Goal: Task Accomplishment & Management: Complete application form

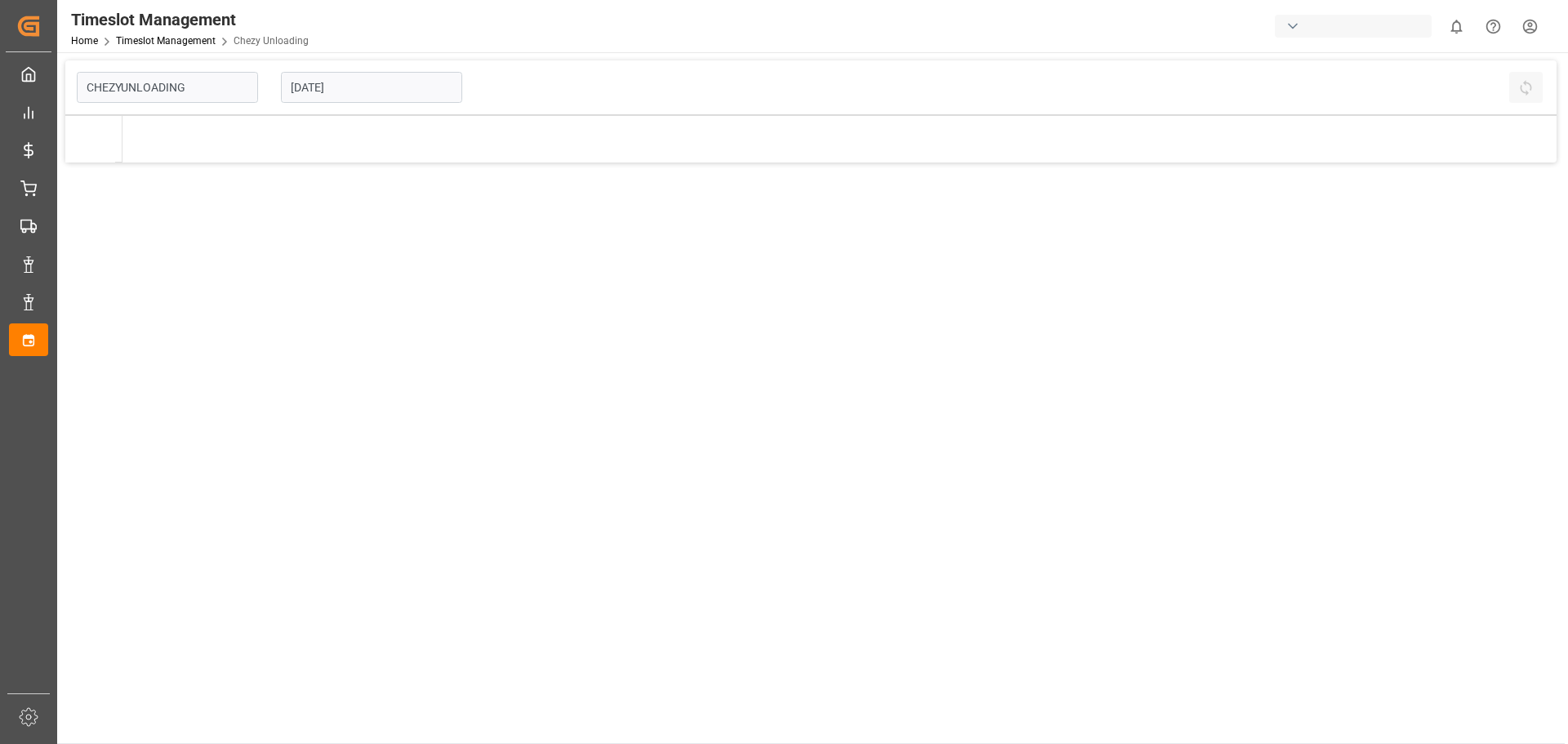
type input "Chezy Unloading"
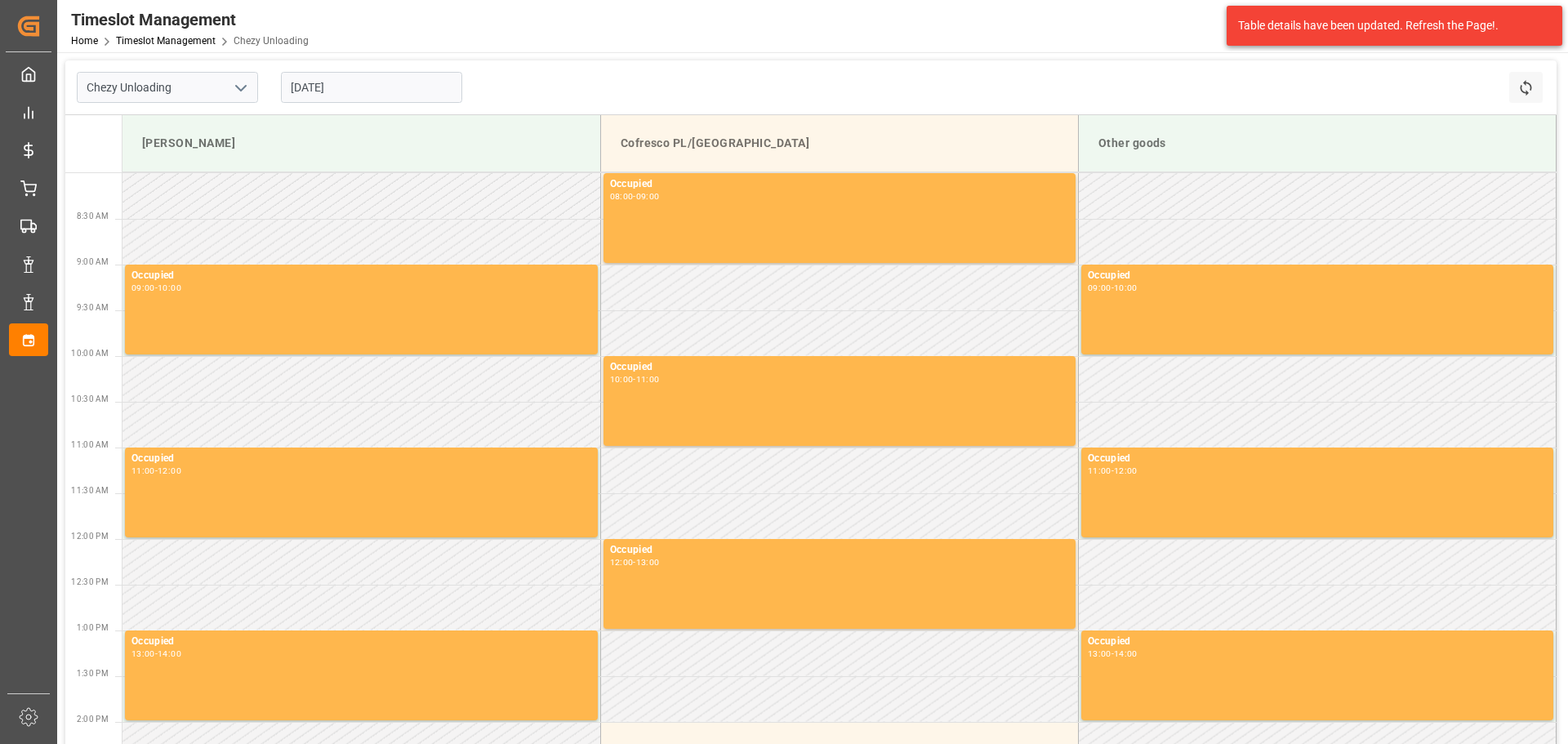
click at [304, 84] on input "26.09.2025" at bounding box center [372, 87] width 181 height 31
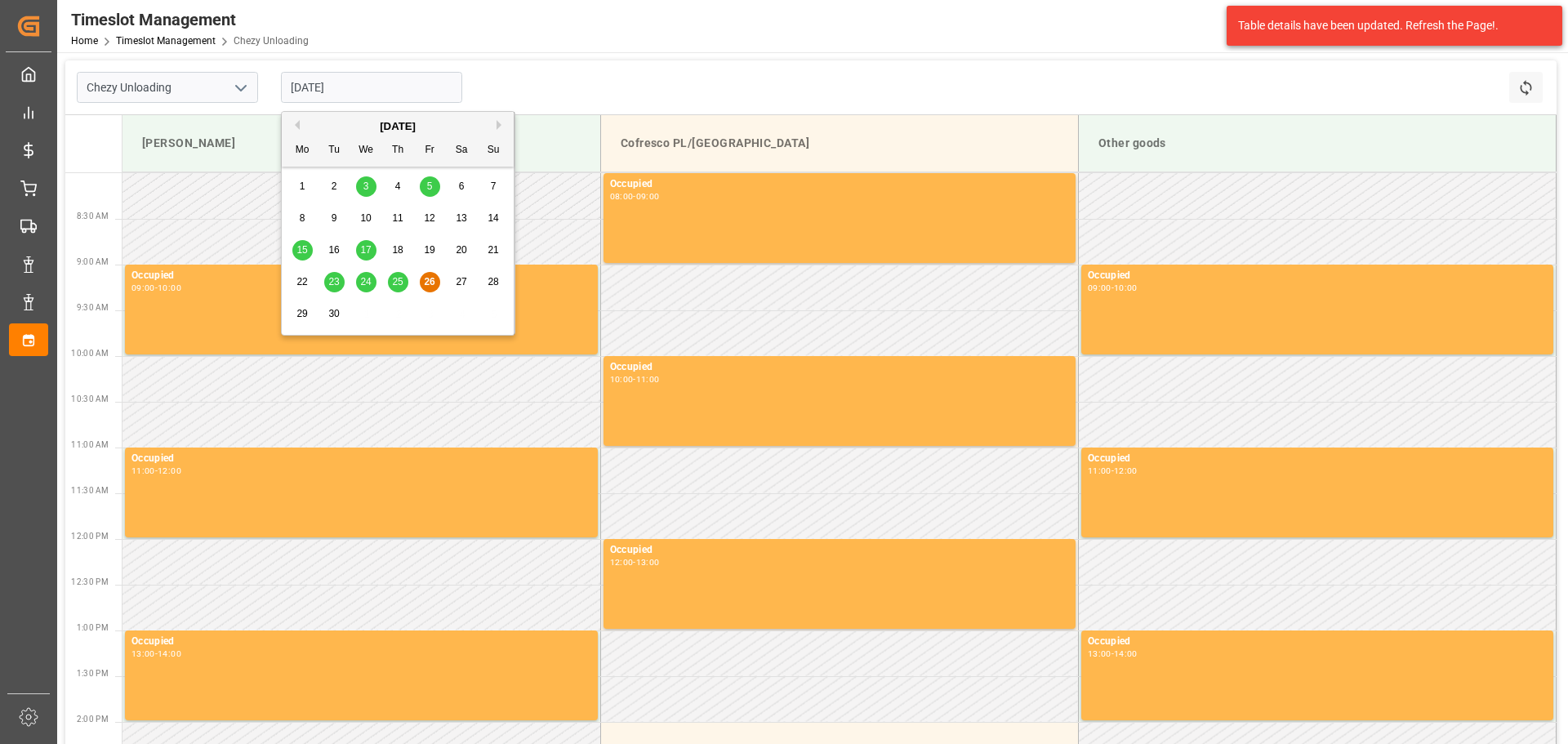
click at [495, 123] on div "September 2025" at bounding box center [398, 126] width 232 height 17
click at [496, 125] on button "Next Month" at bounding box center [501, 125] width 10 height 10
click at [336, 219] on span "7" at bounding box center [334, 218] width 6 height 11
type input "07.10.2025"
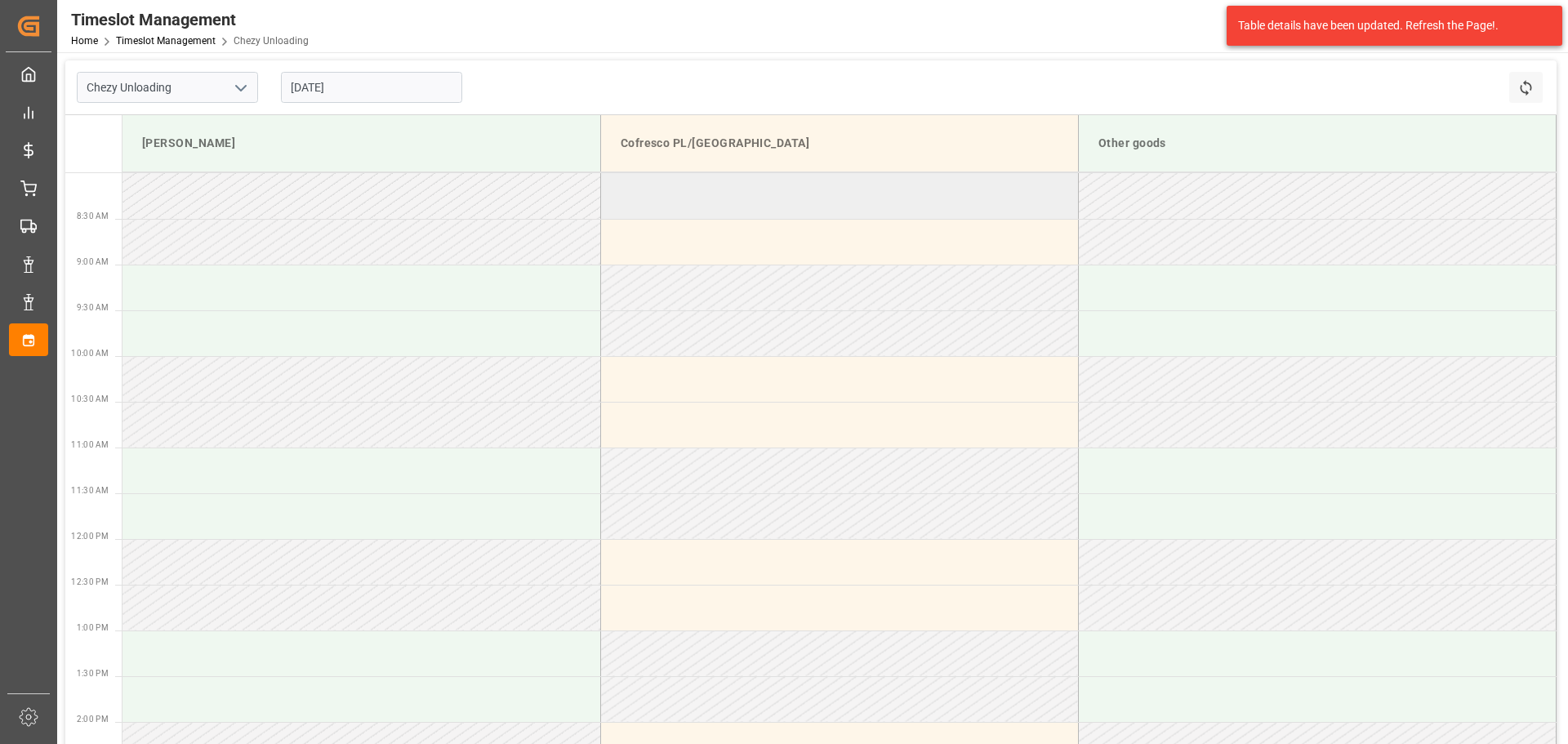
click at [710, 201] on td at bounding box center [839, 196] width 478 height 45
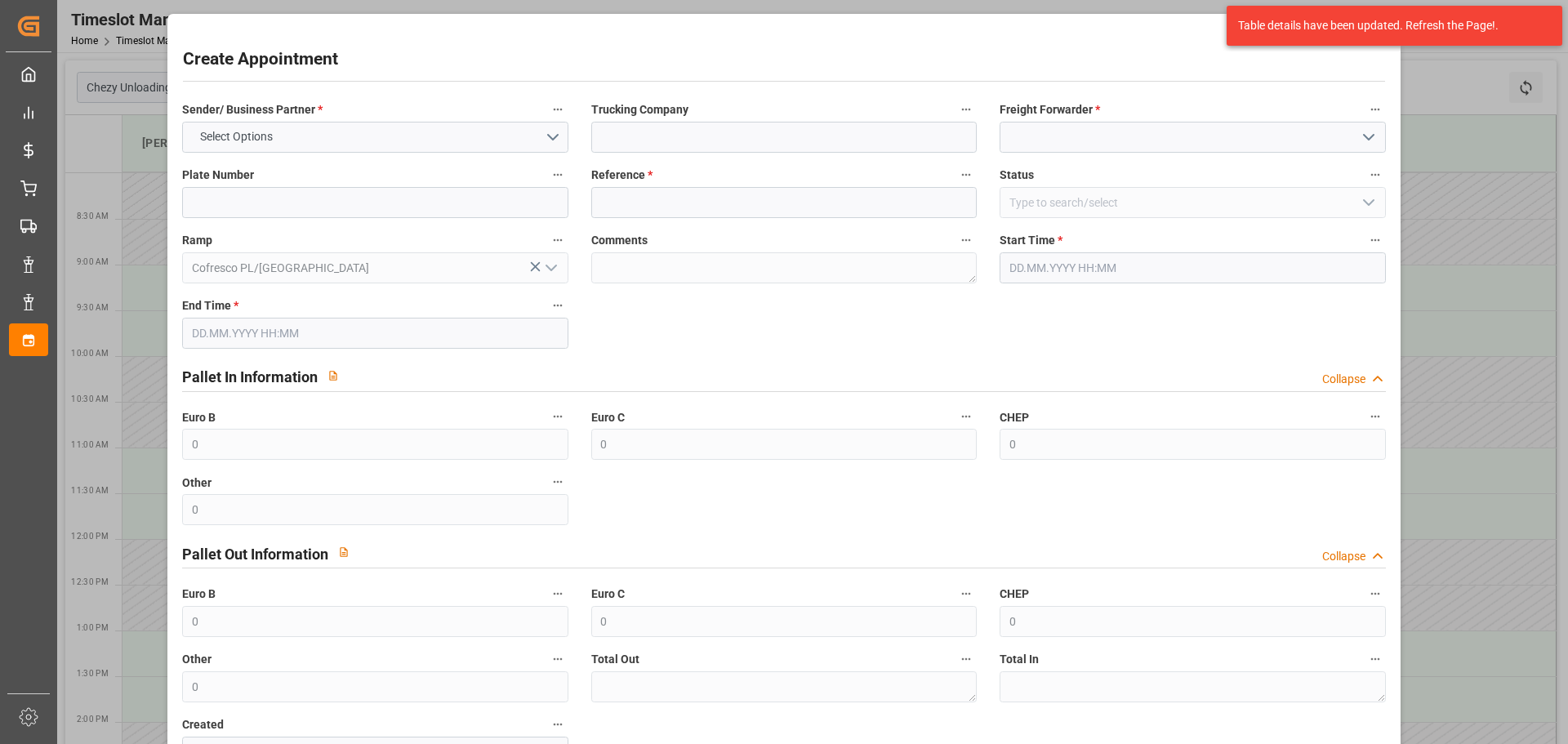
type input "07.10.2025 08:00"
type input "07.10.2025 09:00"
click at [692, 141] on input at bounding box center [784, 138] width 385 height 31
type input "idLogistics"
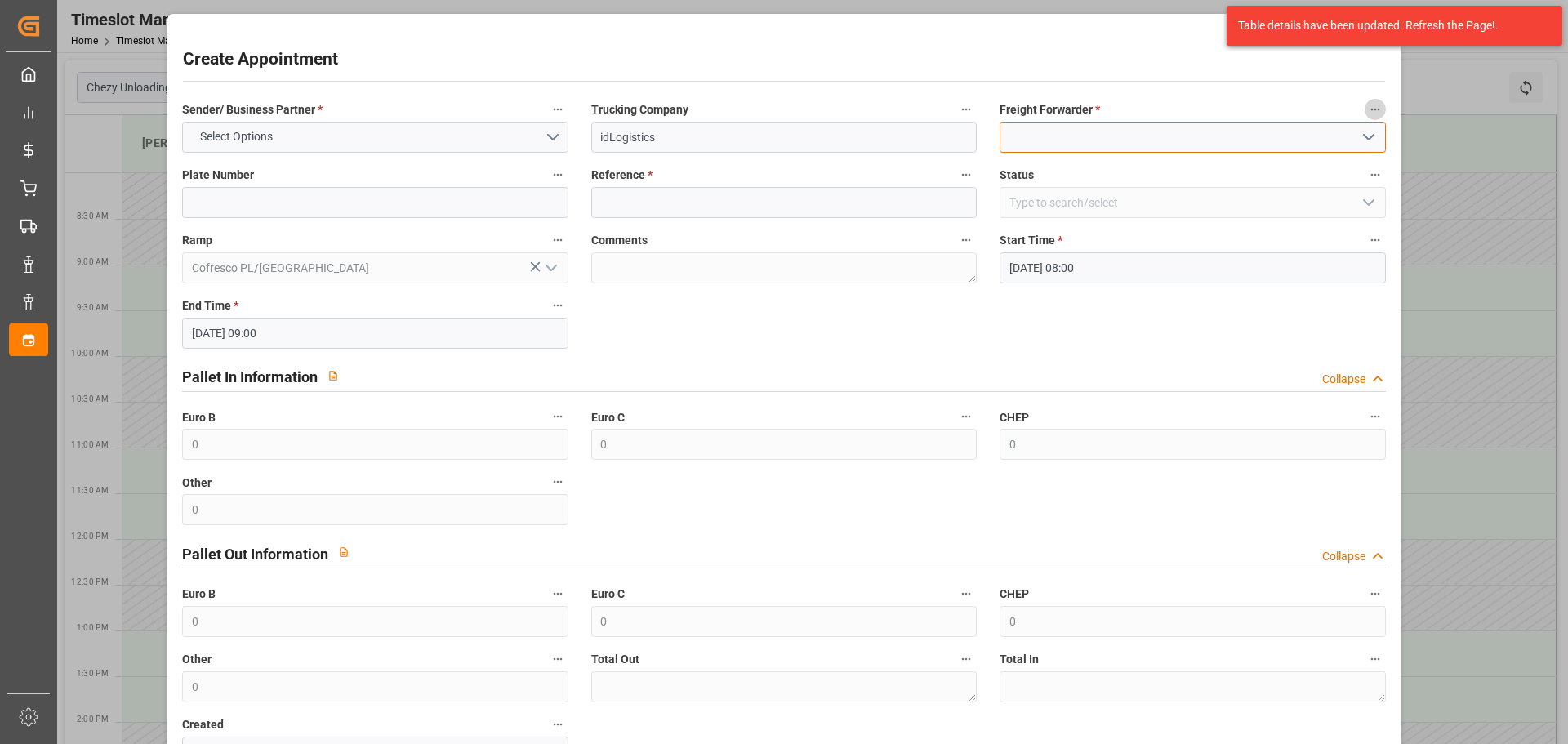
click at [1156, 140] on input at bounding box center [1192, 138] width 385 height 31
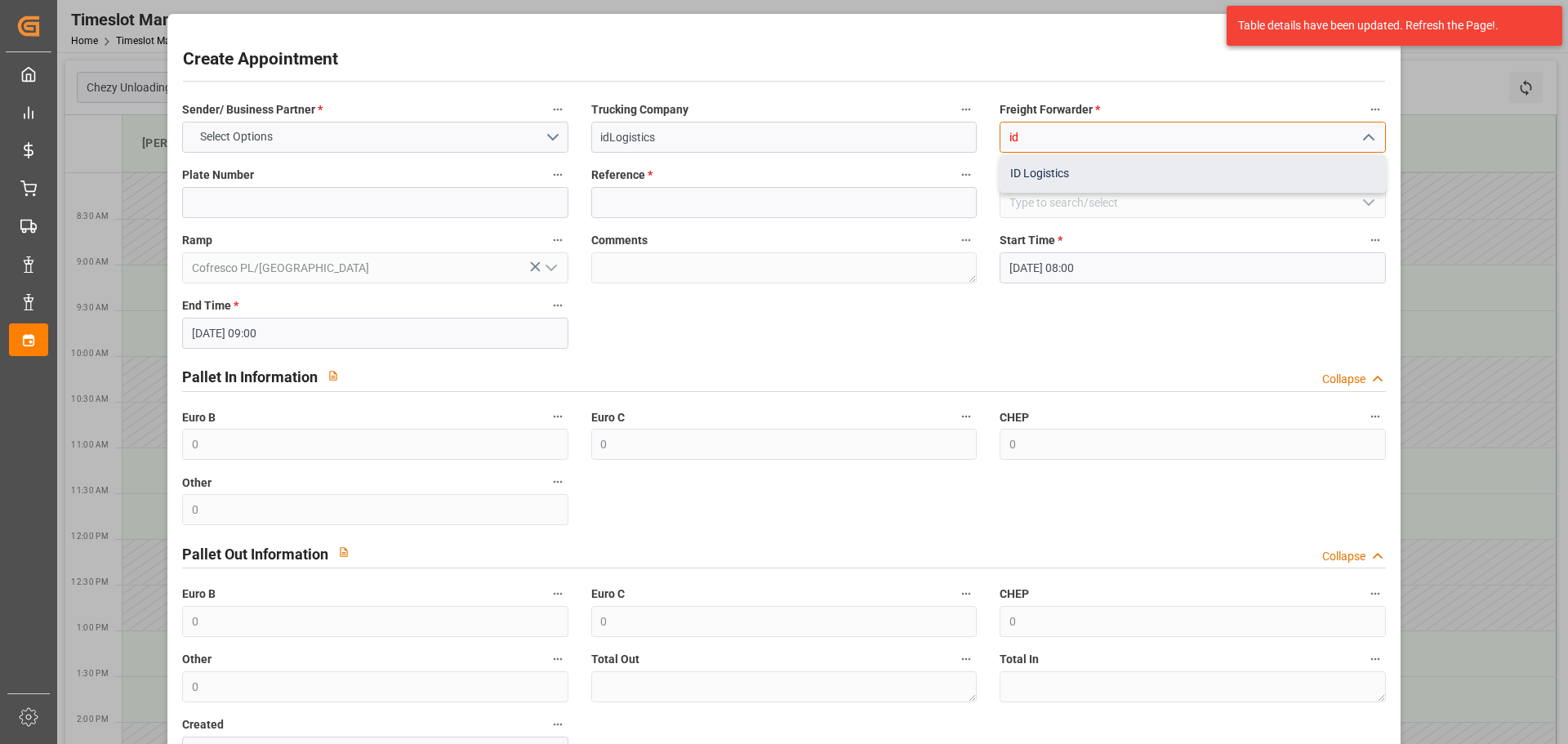
click at [1088, 166] on div "ID Logistics" at bounding box center [1192, 174] width 384 height 37
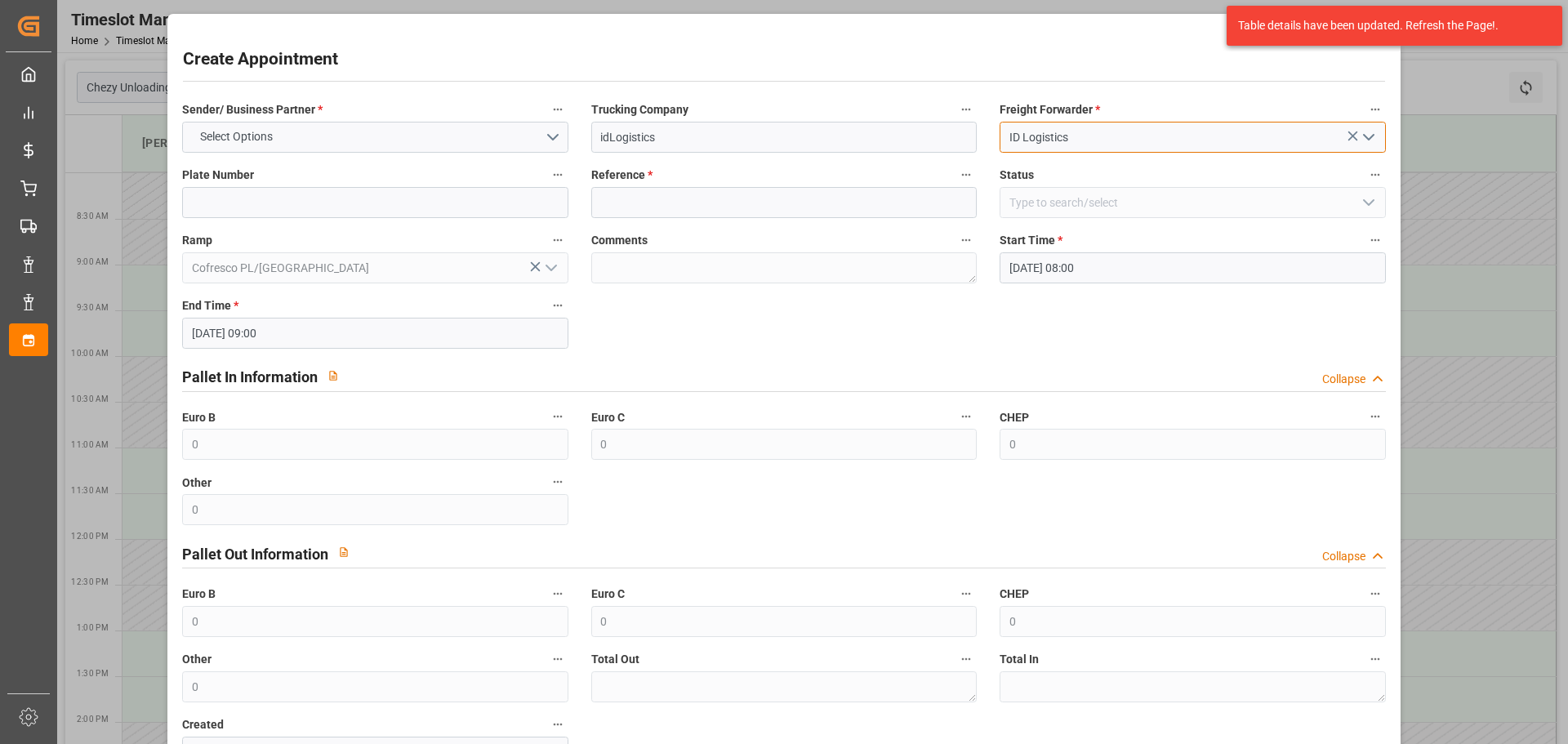
type input "ID Logistics"
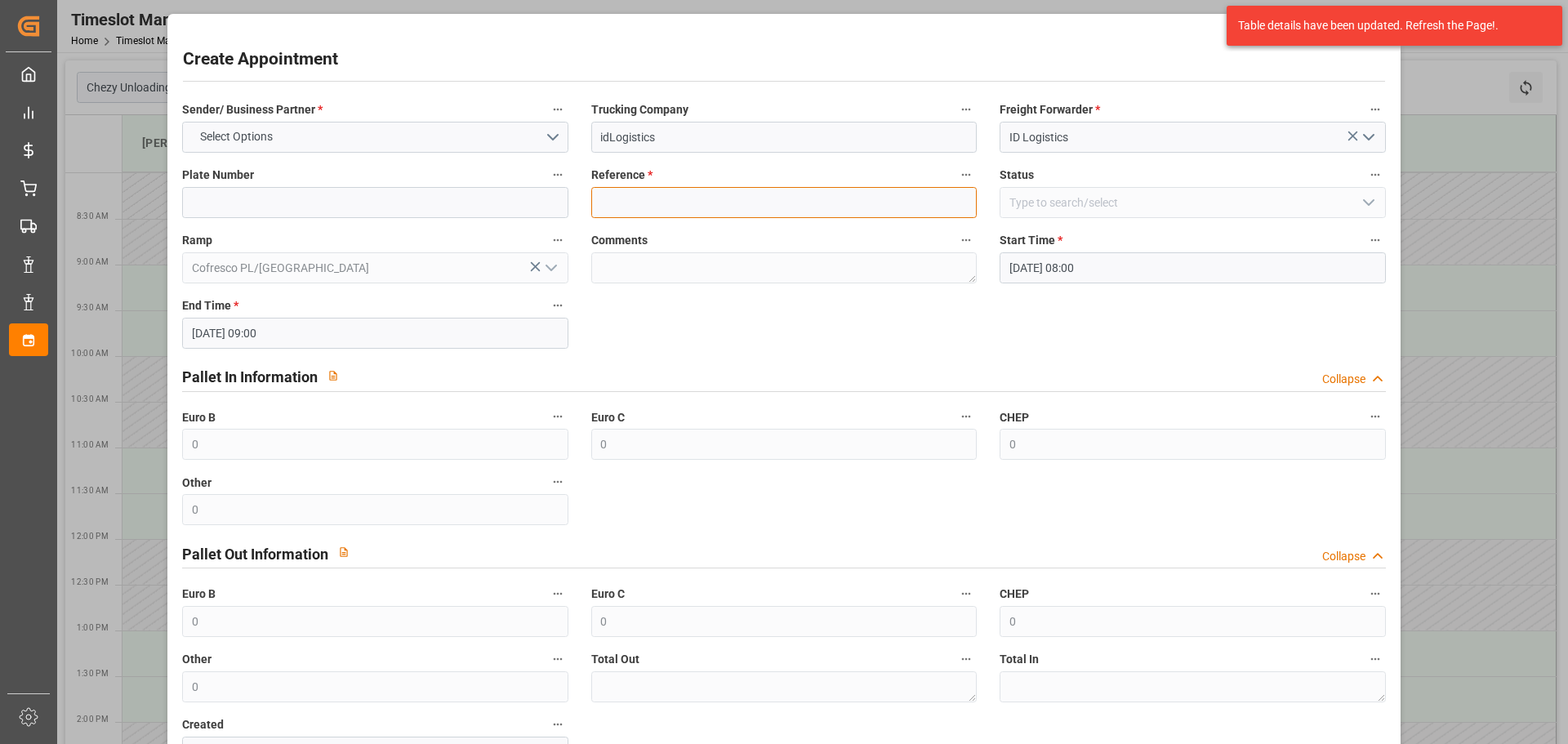
click at [651, 192] on input at bounding box center [784, 202] width 385 height 31
paste input "489976"
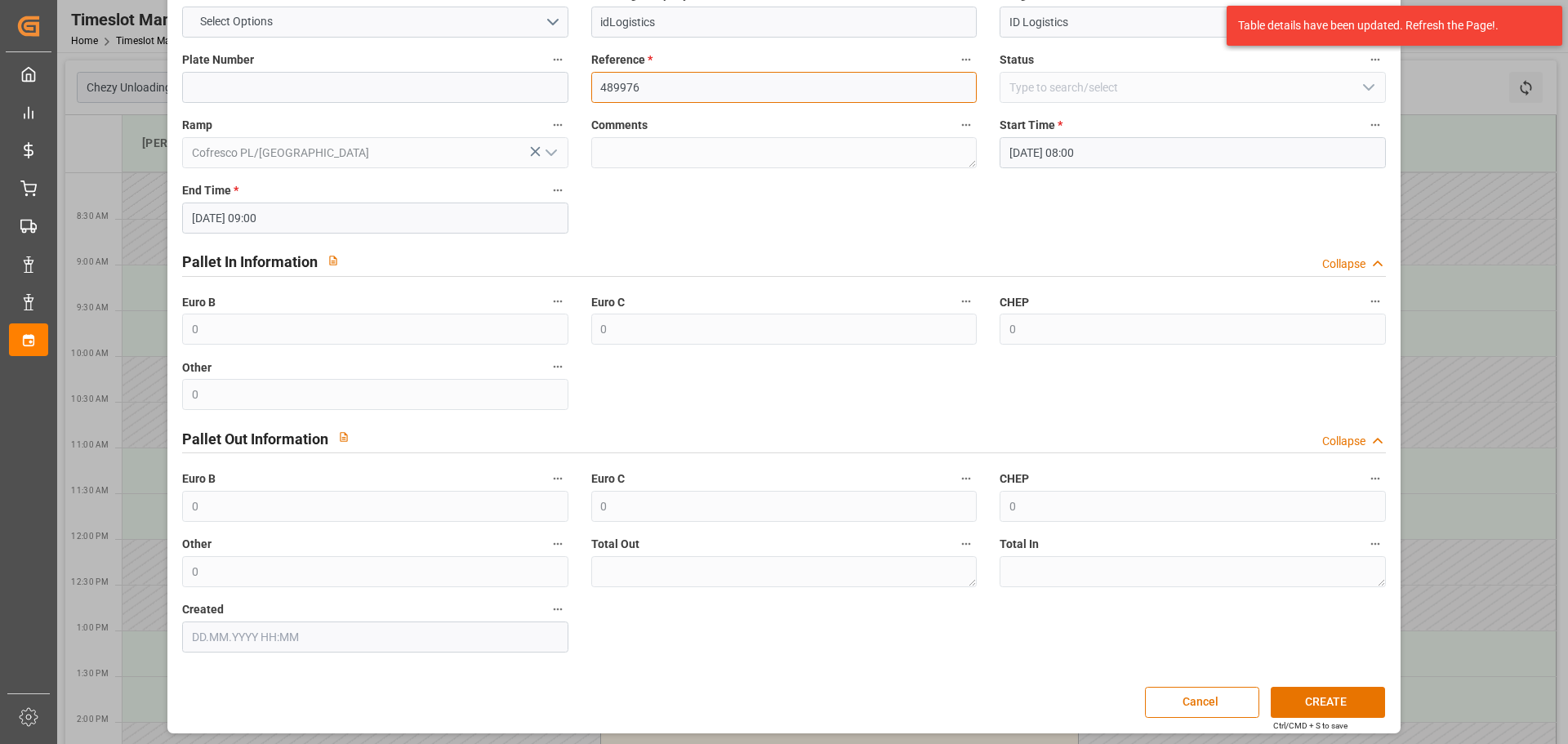
scroll to position [119, 0]
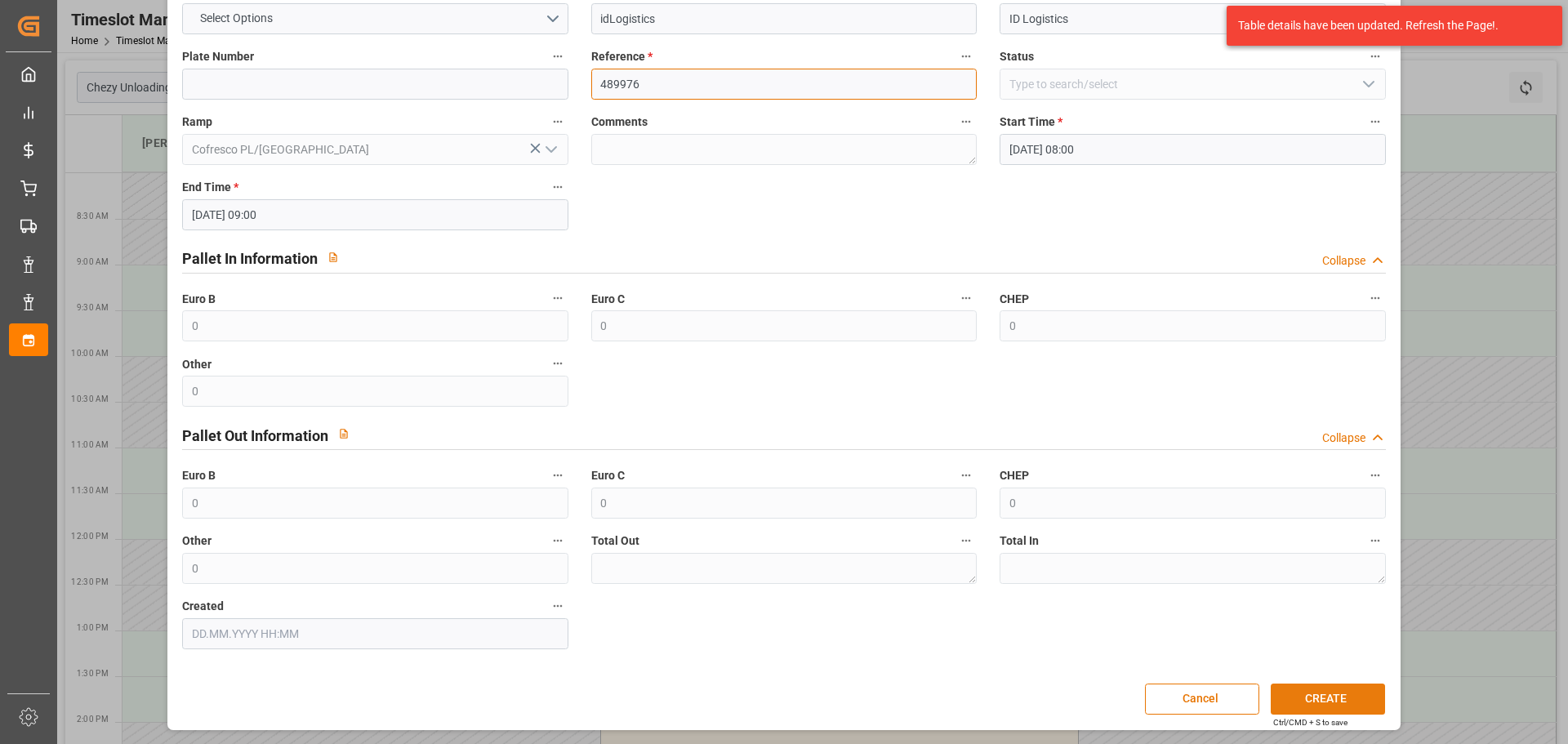
type input "489976"
click at [1307, 694] on button "CREATE" at bounding box center [1327, 700] width 114 height 31
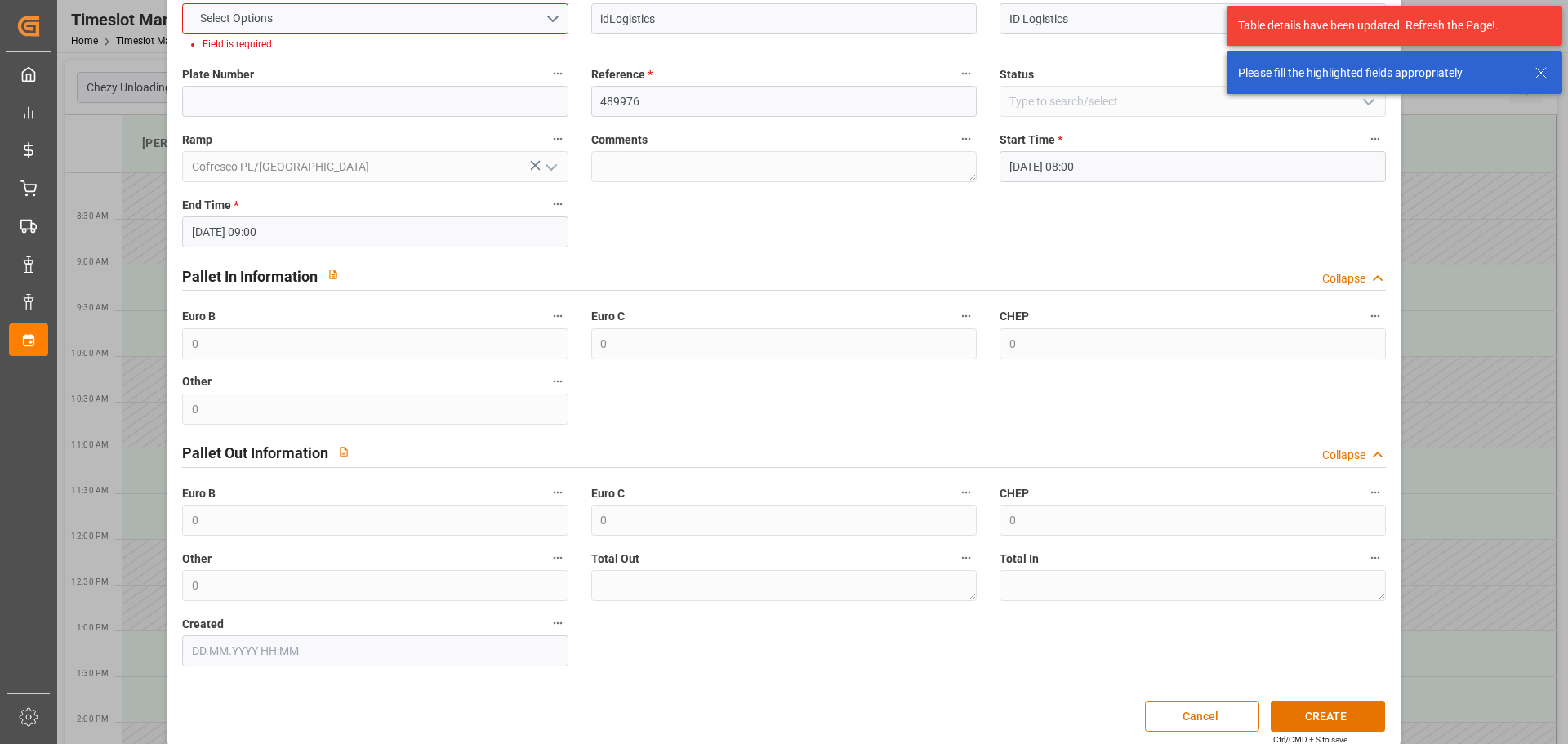
scroll to position [0, 0]
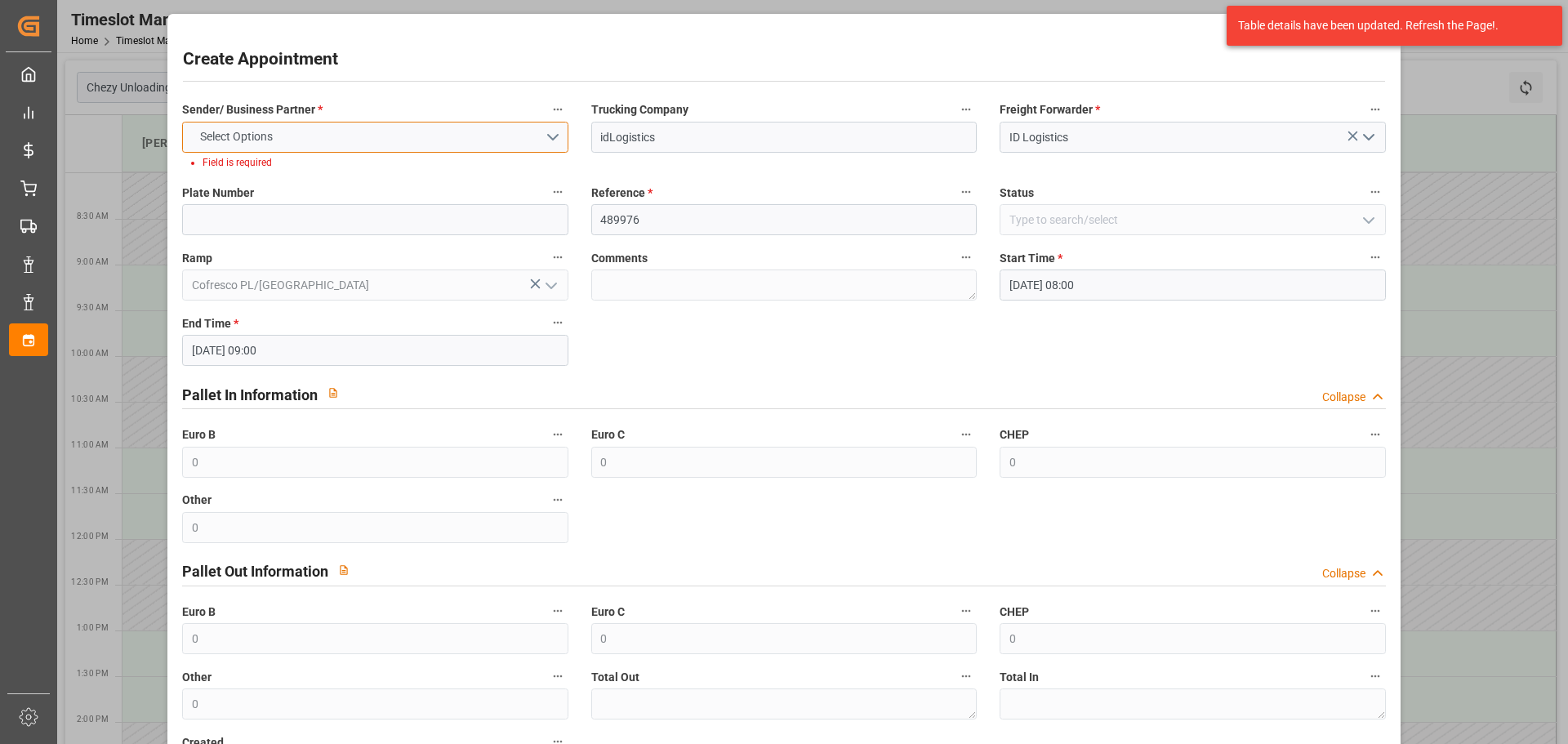
click at [548, 140] on button "Select Options" at bounding box center [375, 138] width 385 height 31
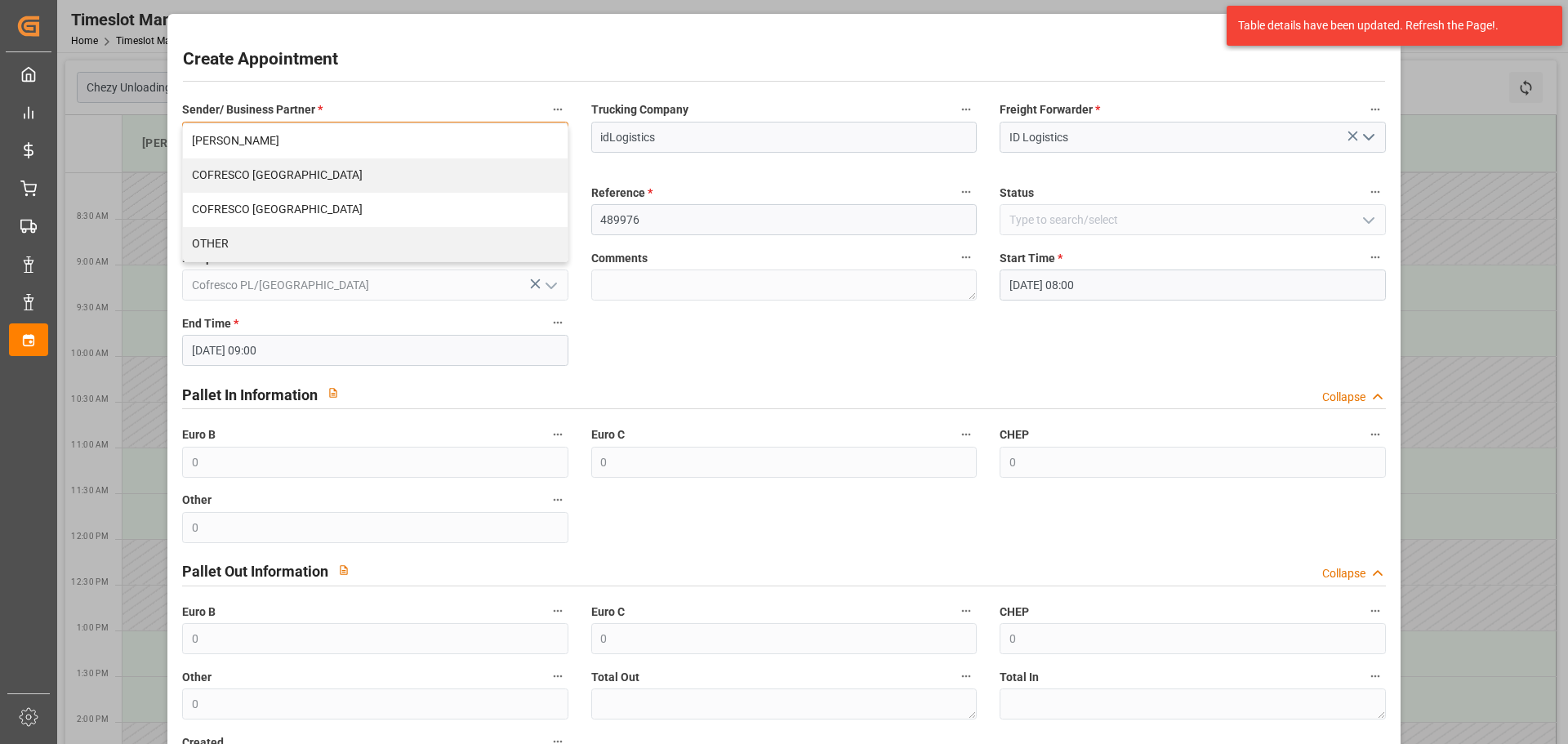
click at [278, 174] on div "COFRESCO POLAND" at bounding box center [375, 175] width 384 height 34
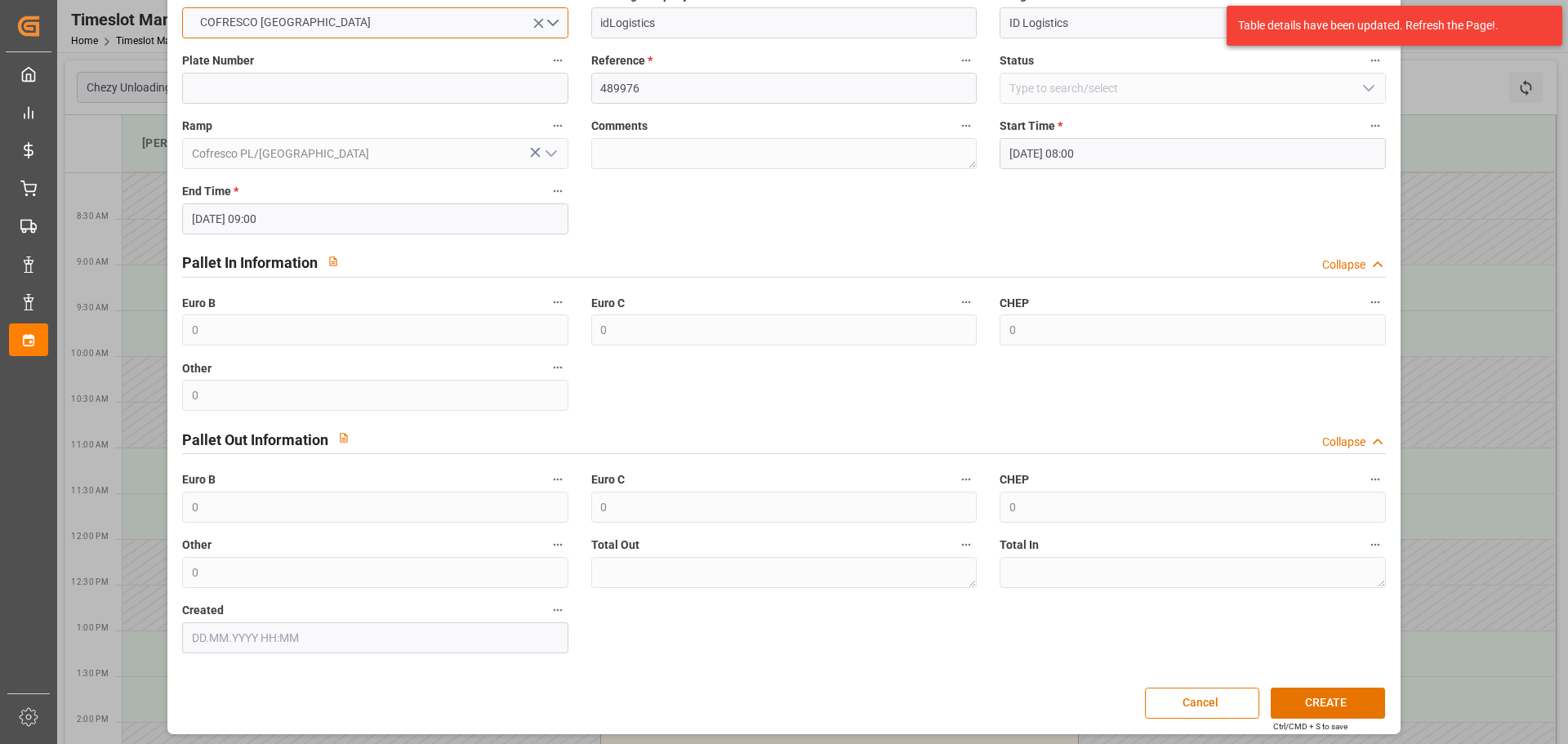
scroll to position [119, 0]
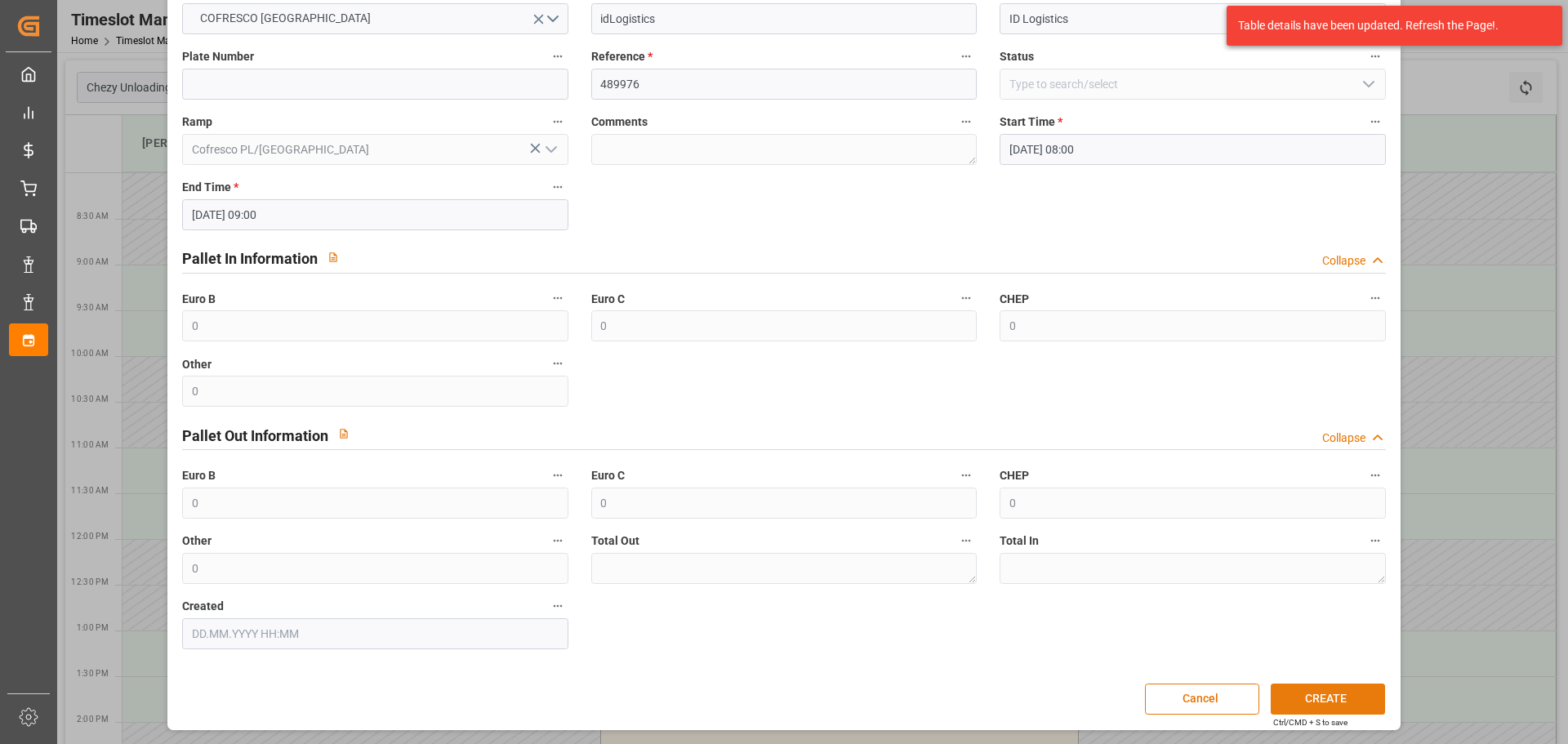
click at [1295, 693] on button "CREATE" at bounding box center [1327, 700] width 114 height 31
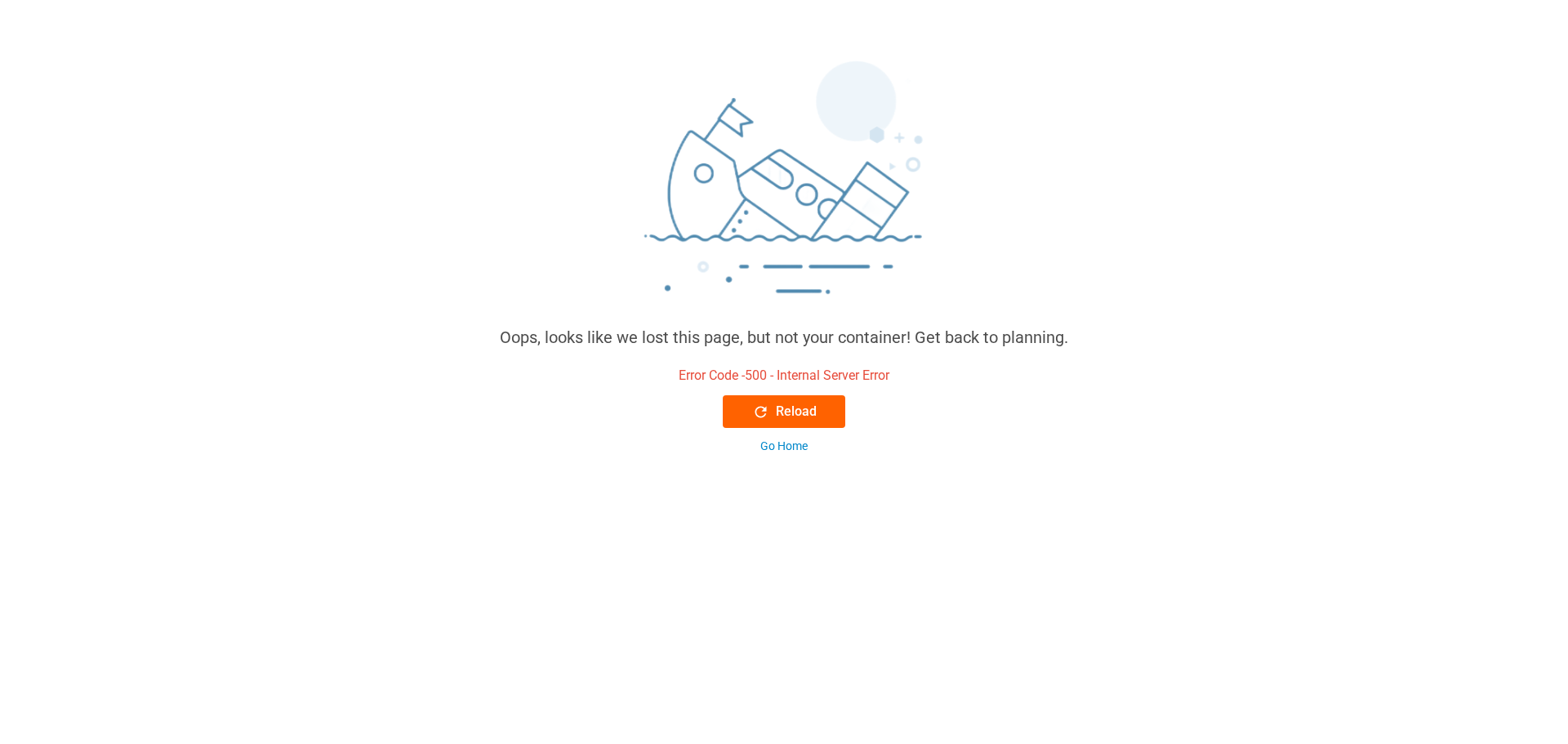
click at [796, 406] on div "Reload" at bounding box center [785, 412] width 65 height 19
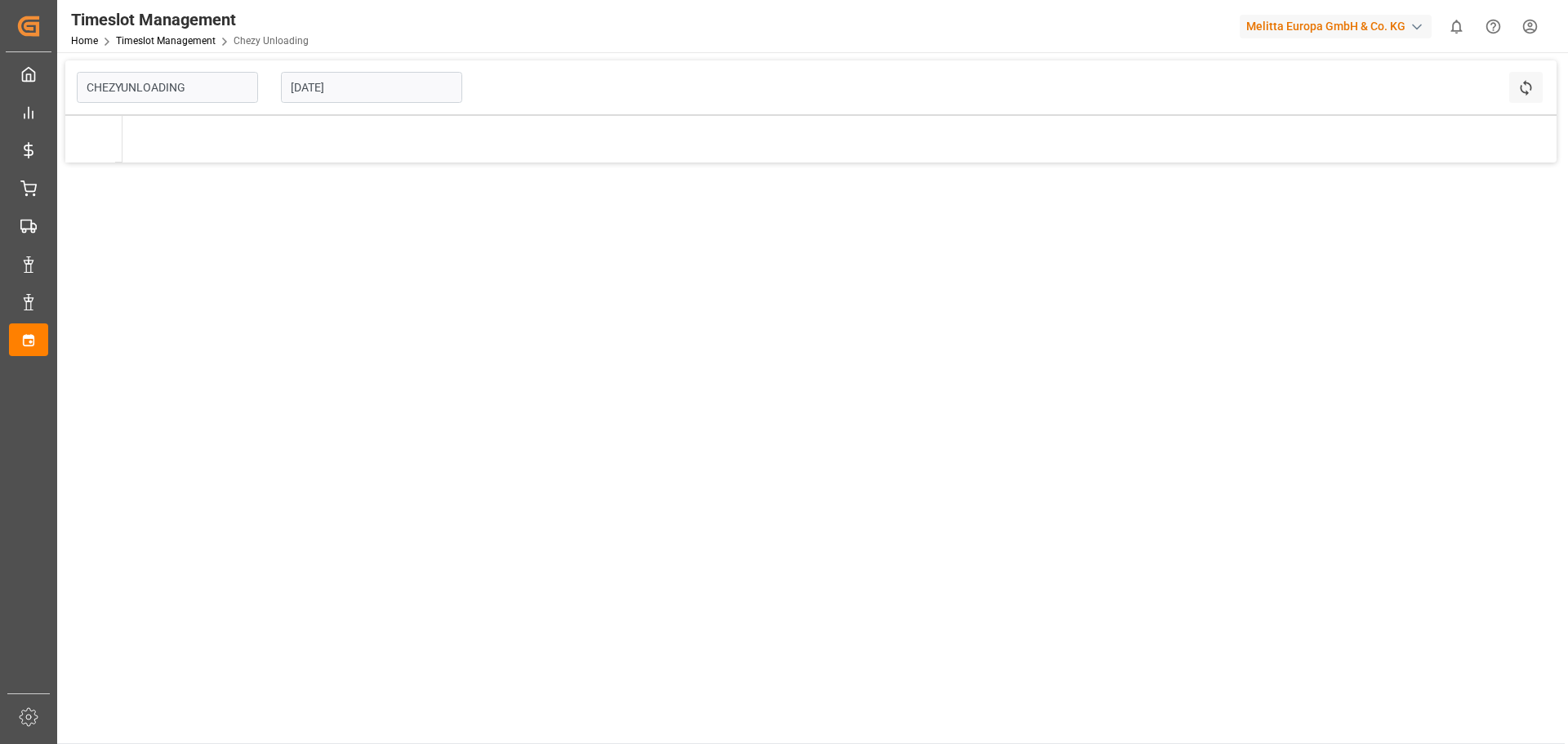
type input "Chezy Unloading"
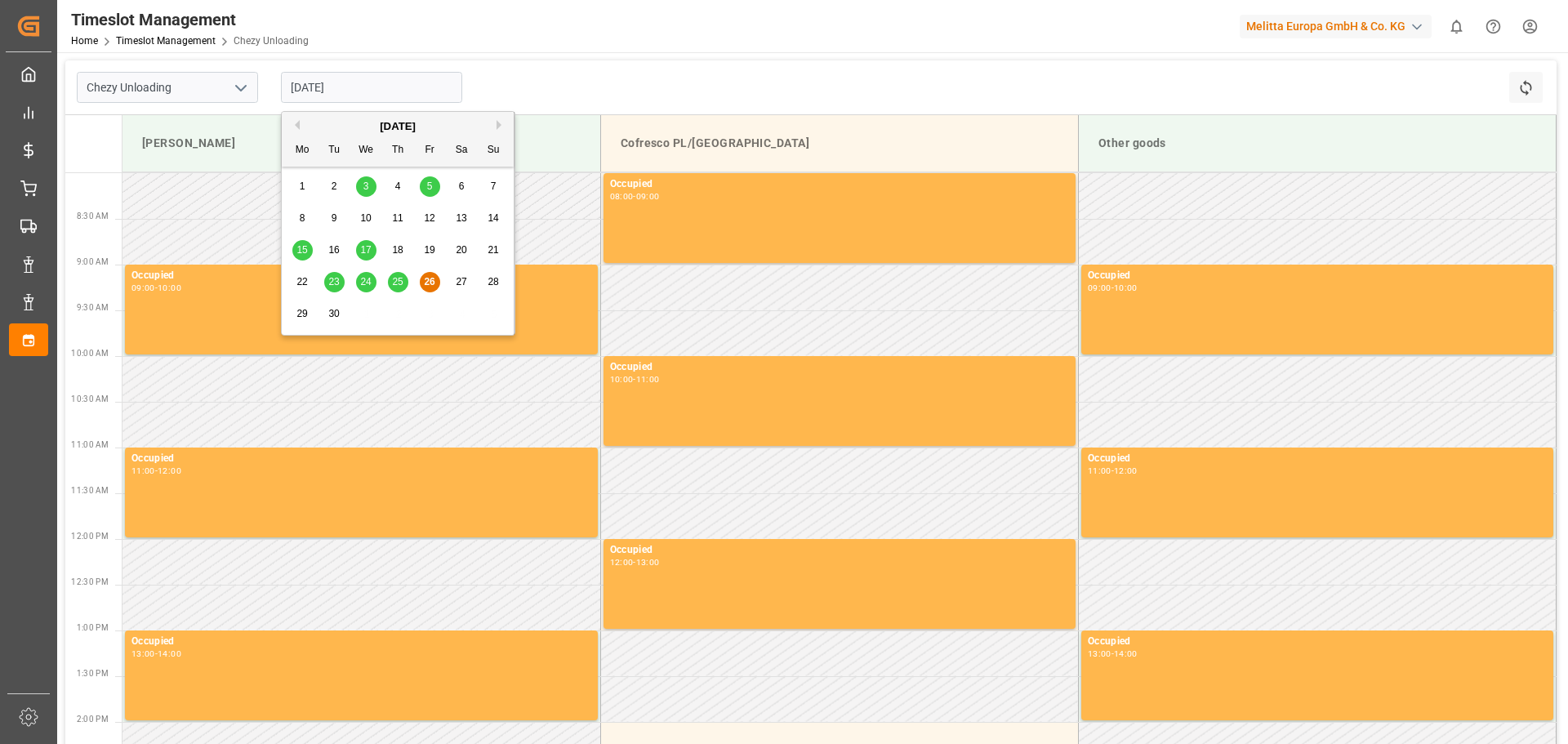
click at [307, 79] on input "26.09.2025" at bounding box center [372, 87] width 181 height 31
click at [501, 125] on button "Next Month" at bounding box center [501, 125] width 10 height 10
click at [331, 213] on span "7" at bounding box center [334, 218] width 6 height 11
type input "07.10.2025"
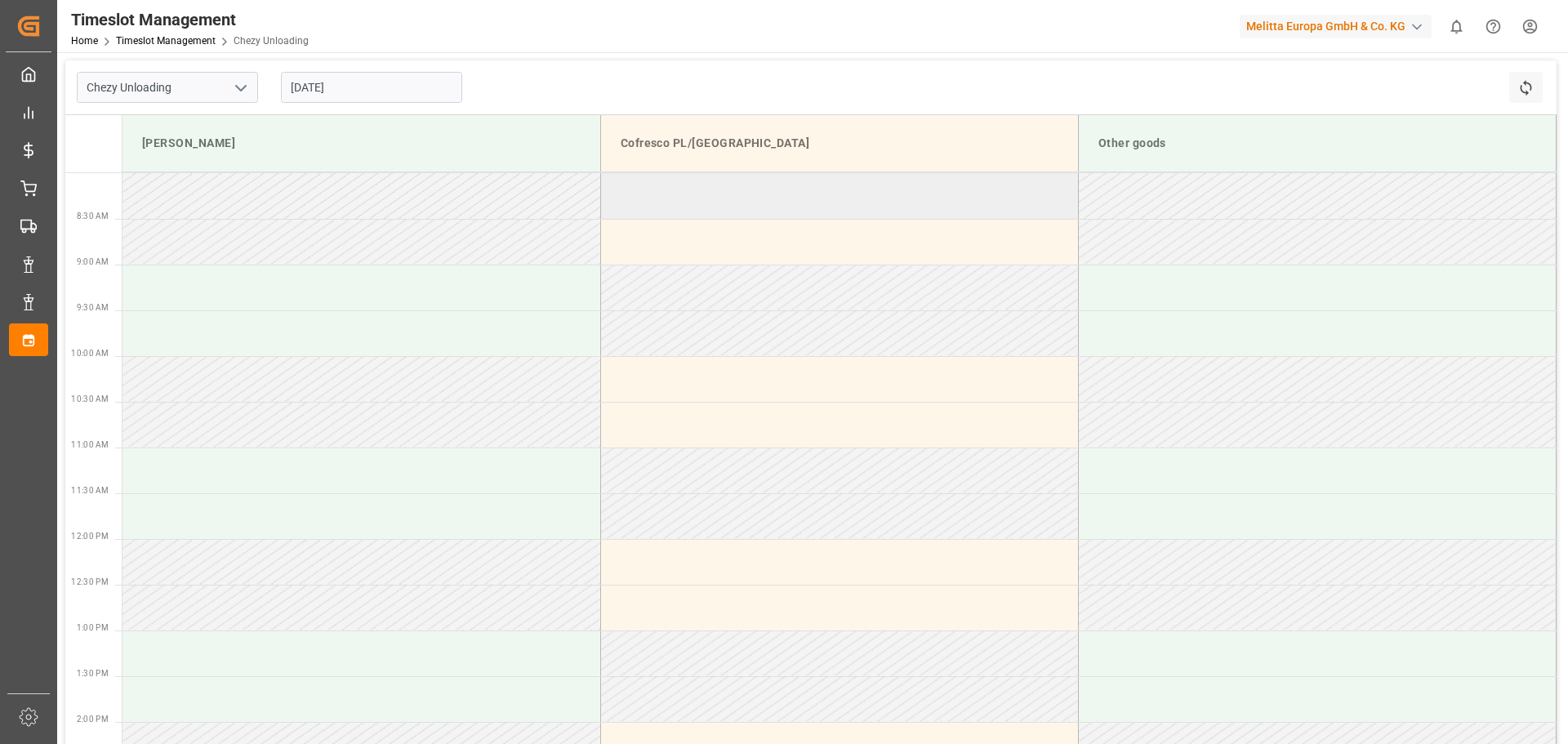
click at [751, 197] on td at bounding box center [839, 196] width 478 height 45
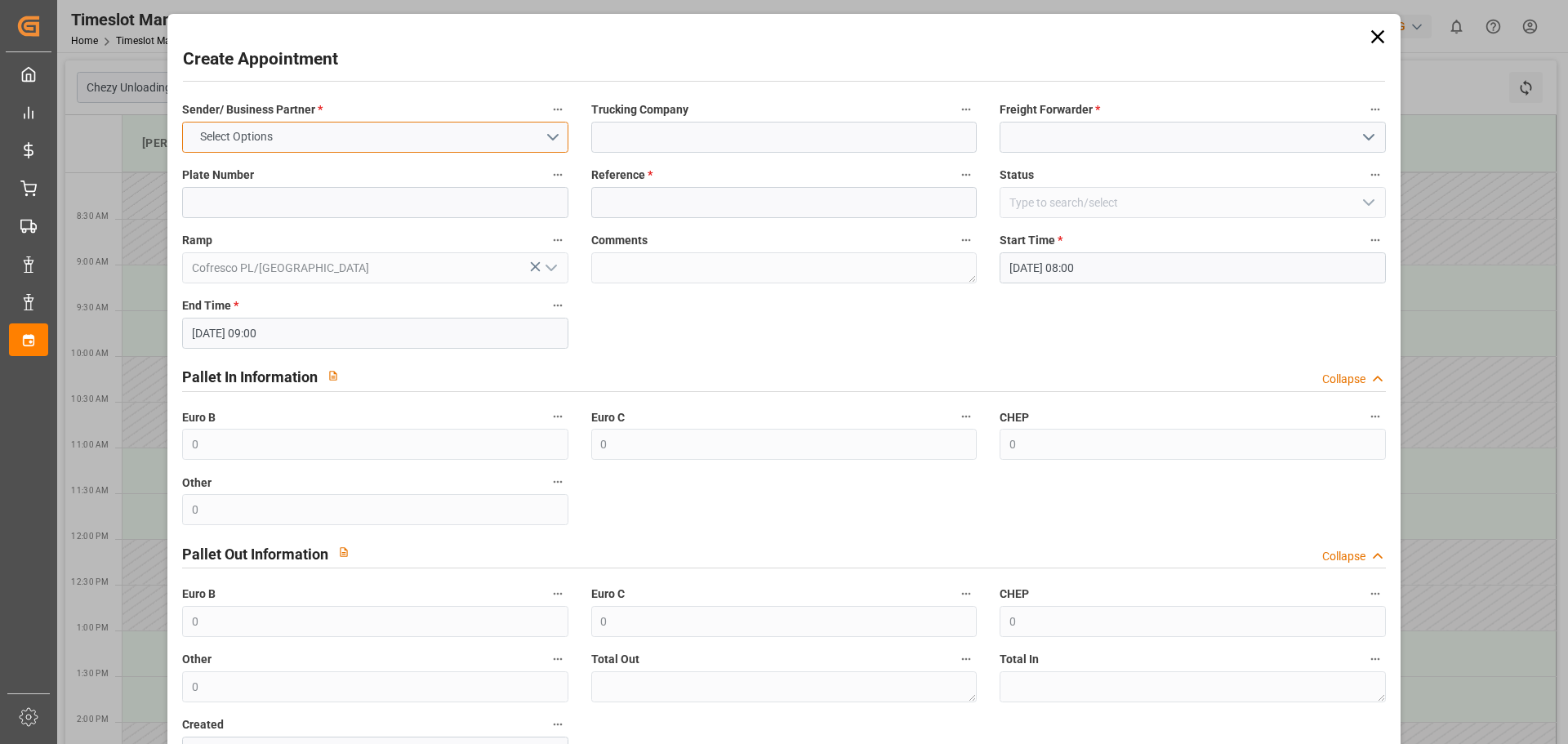
click at [393, 138] on button "Select Options" at bounding box center [375, 138] width 385 height 31
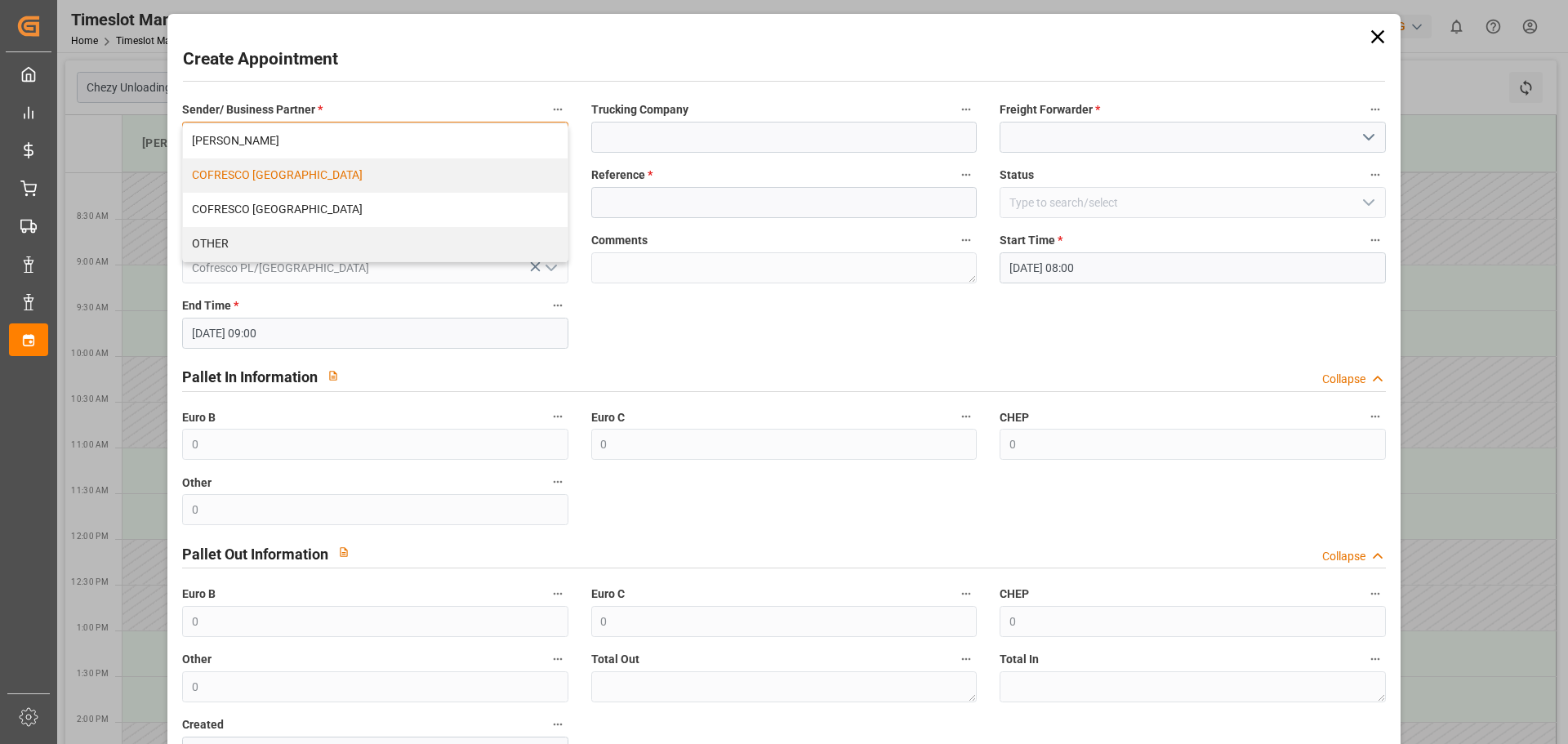
click at [290, 178] on div "COFRESCO POLAND" at bounding box center [375, 175] width 384 height 34
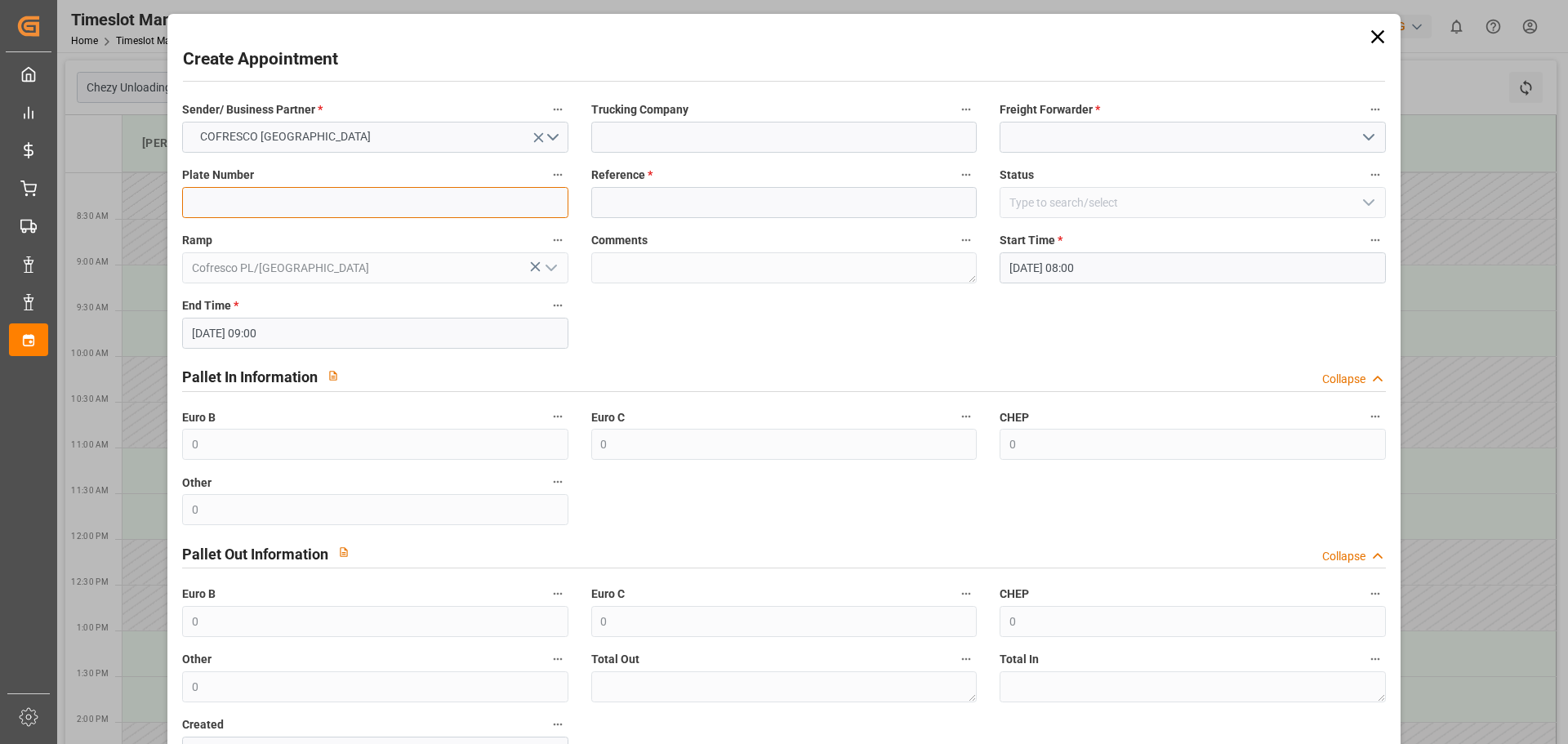
click at [299, 198] on input at bounding box center [375, 202] width 385 height 31
click at [303, 198] on input at bounding box center [375, 202] width 385 height 31
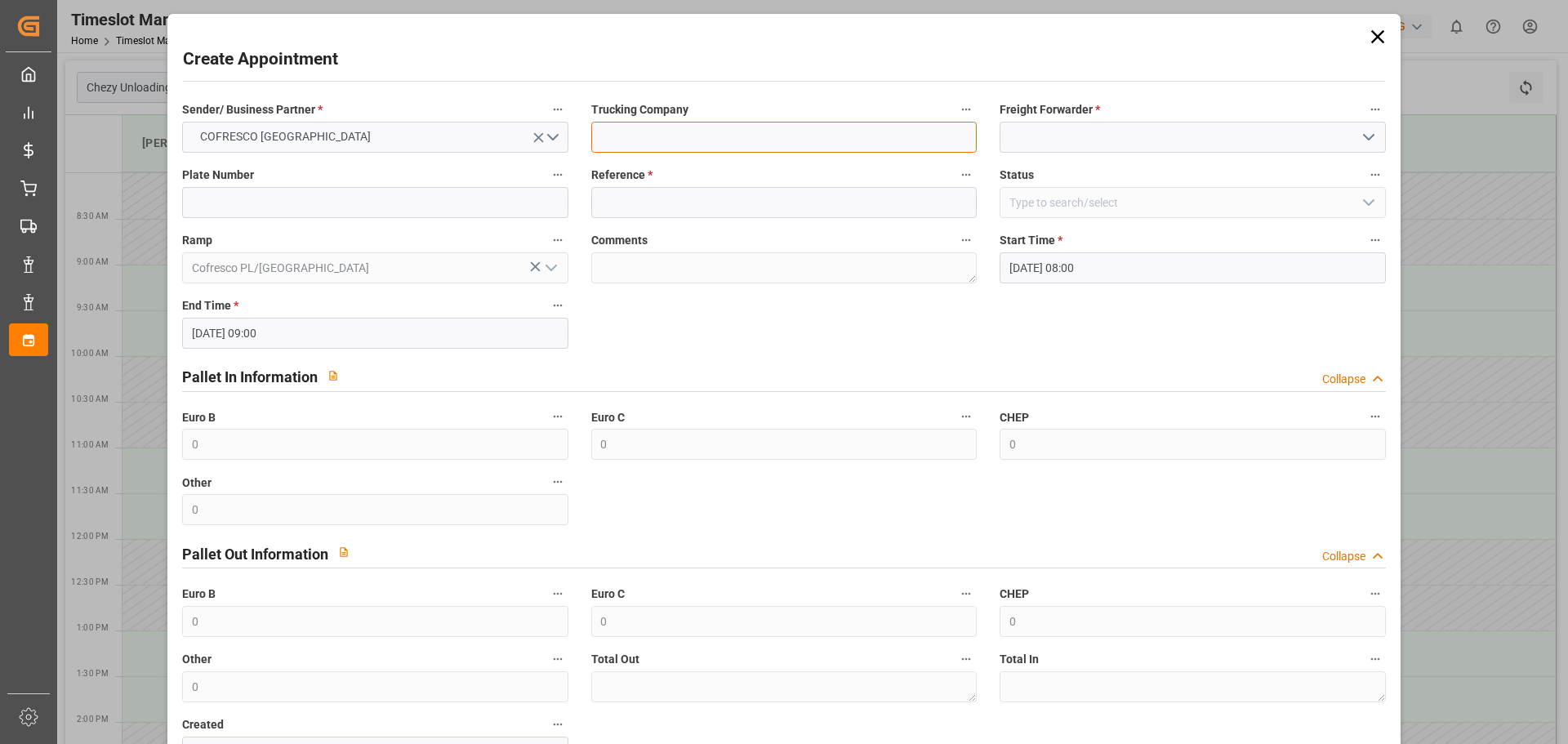
click at [720, 135] on input at bounding box center [784, 138] width 385 height 31
type input "idLogistics"
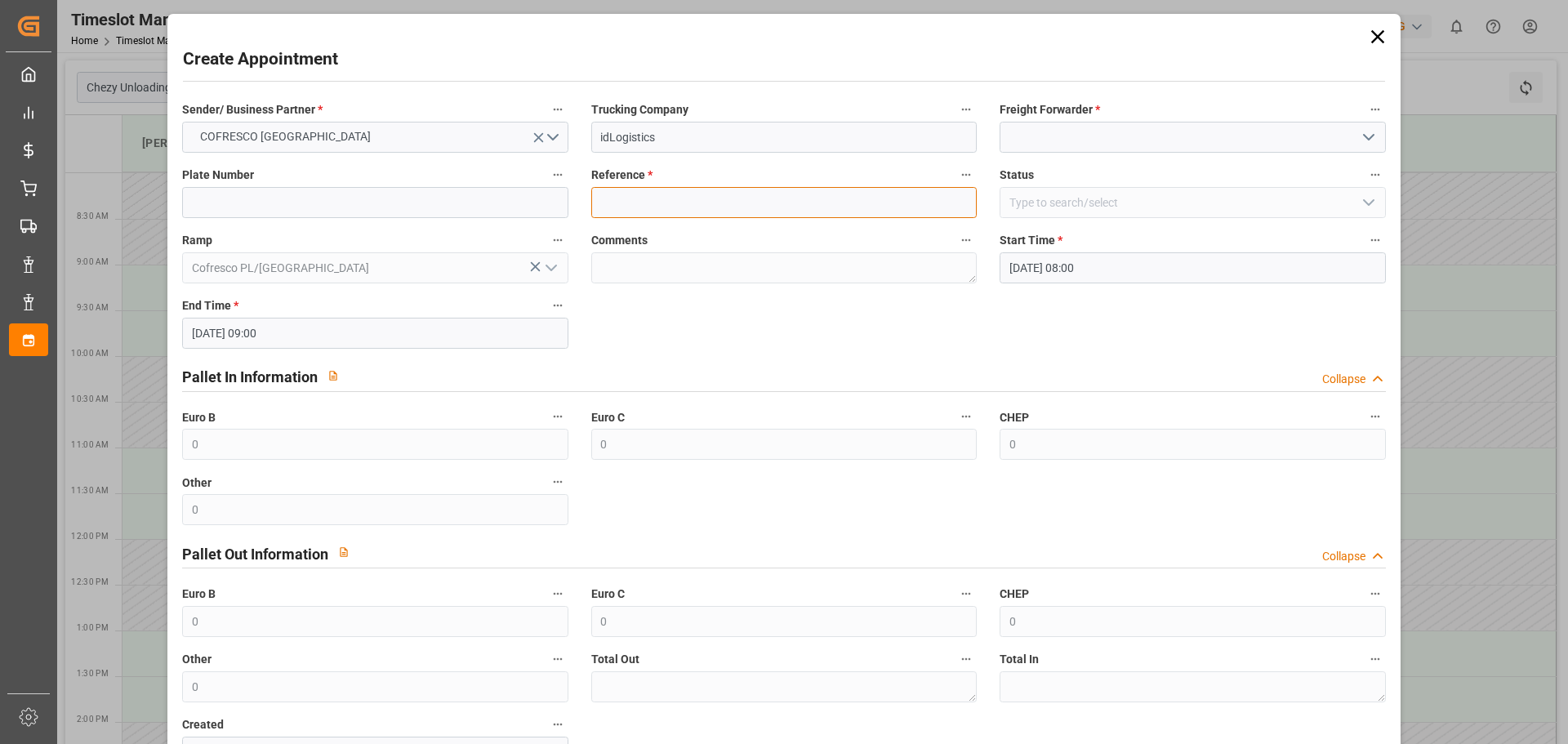
click at [645, 196] on input at bounding box center [784, 202] width 385 height 31
paste input "489976"
type input "489976"
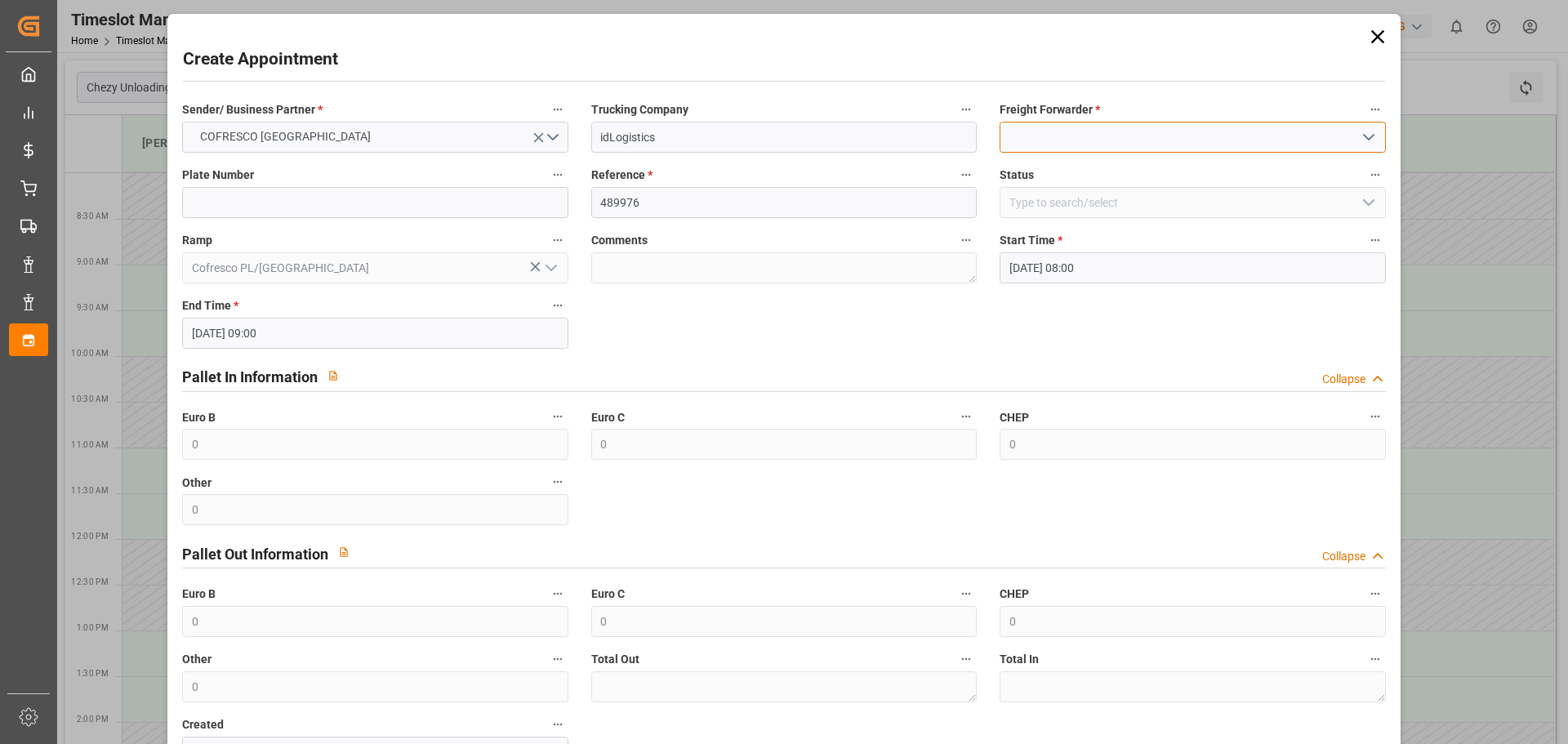
click at [1067, 129] on input at bounding box center [1192, 138] width 385 height 31
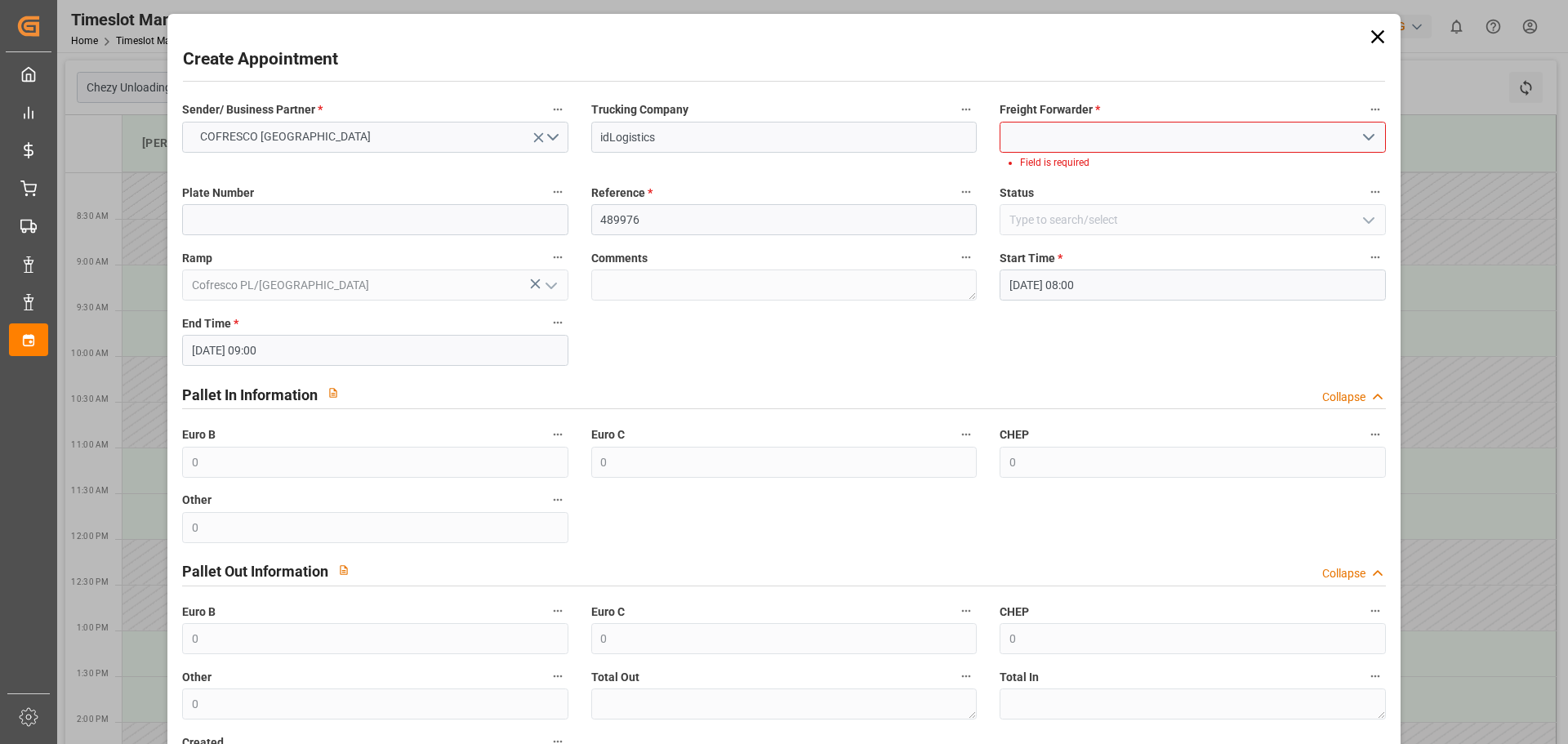
click at [1367, 135] on icon "open menu" at bounding box center [1368, 137] width 19 height 19
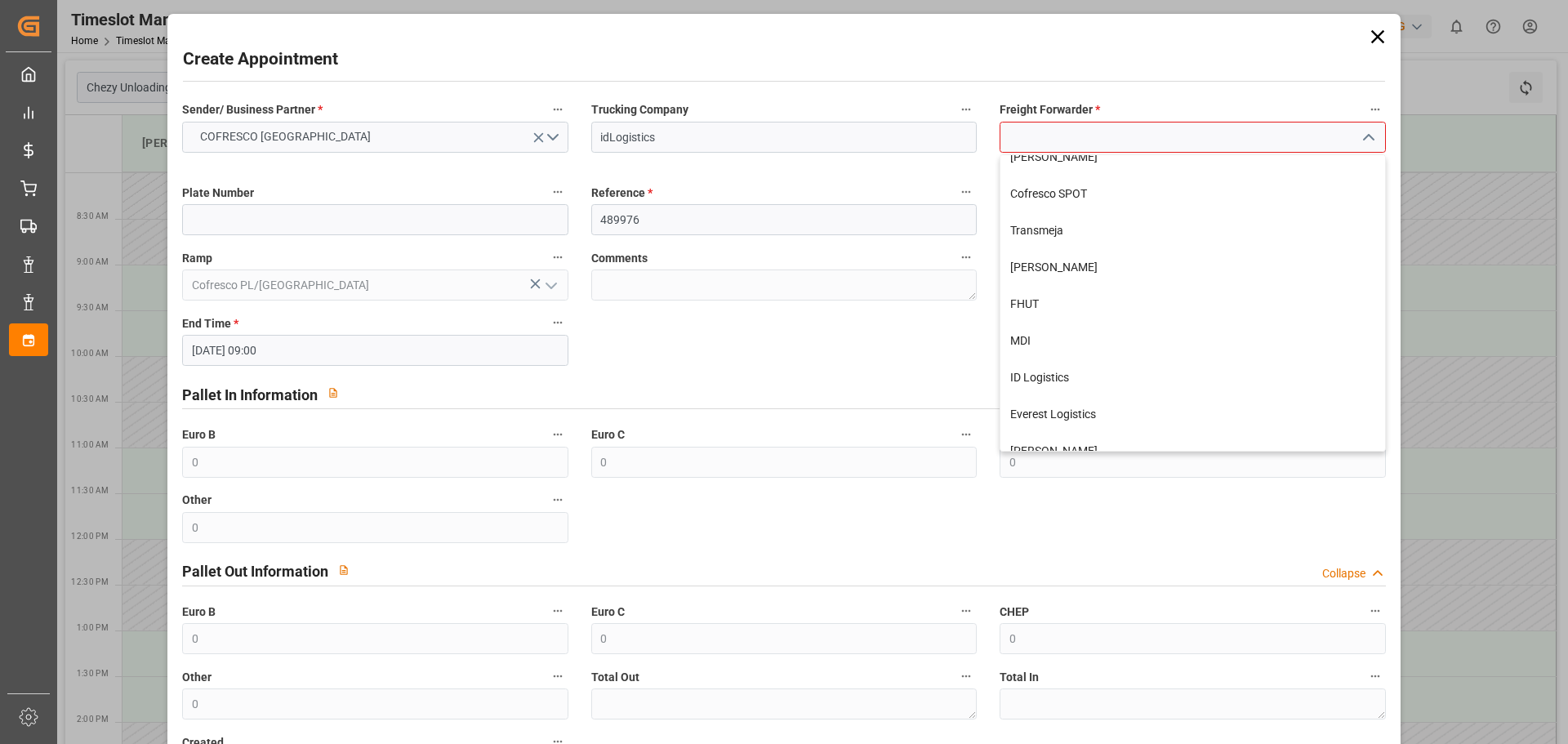
scroll to position [549, 0]
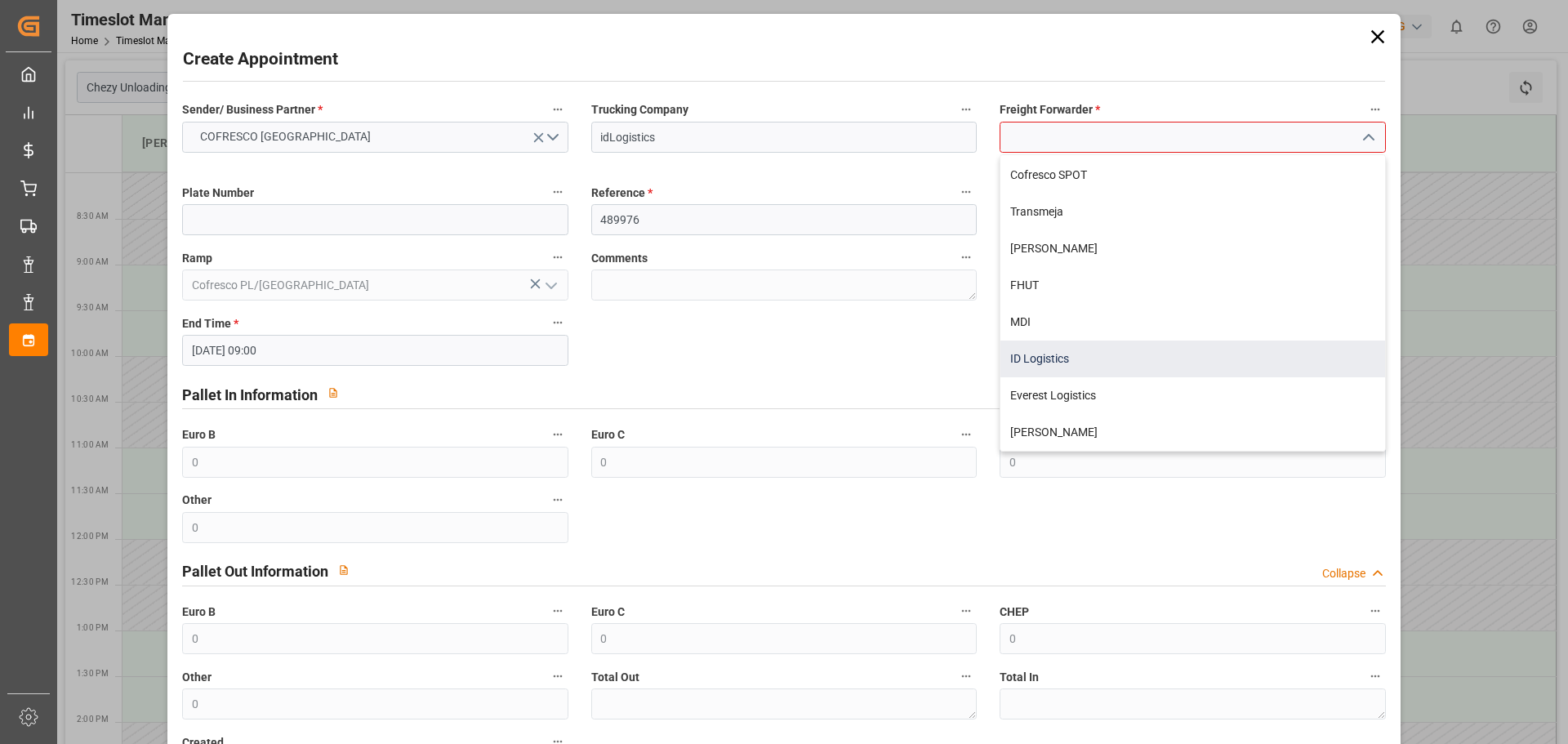
click at [1054, 364] on div "ID Logistics" at bounding box center [1192, 359] width 384 height 37
type input "ID Logistics"
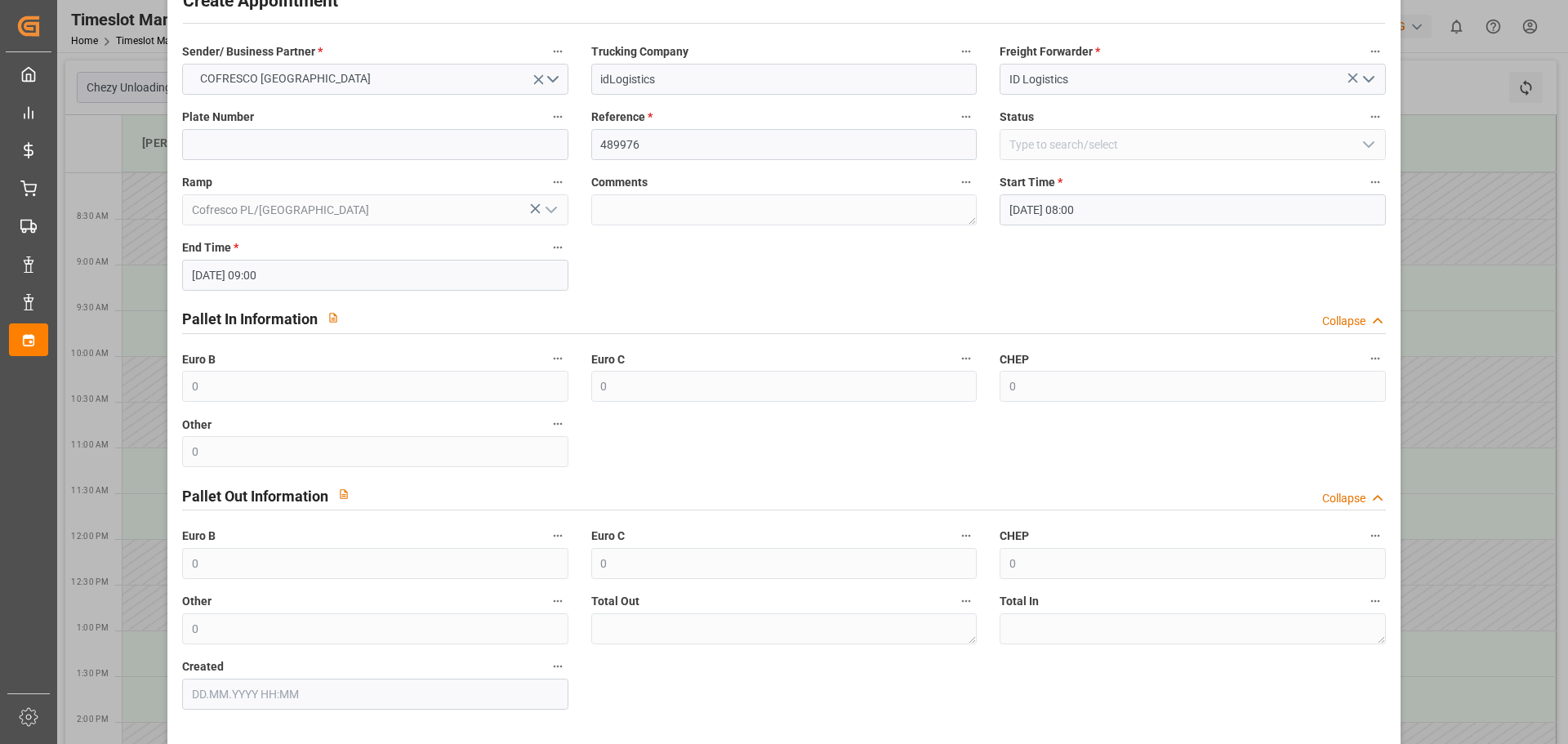
scroll to position [0, 0]
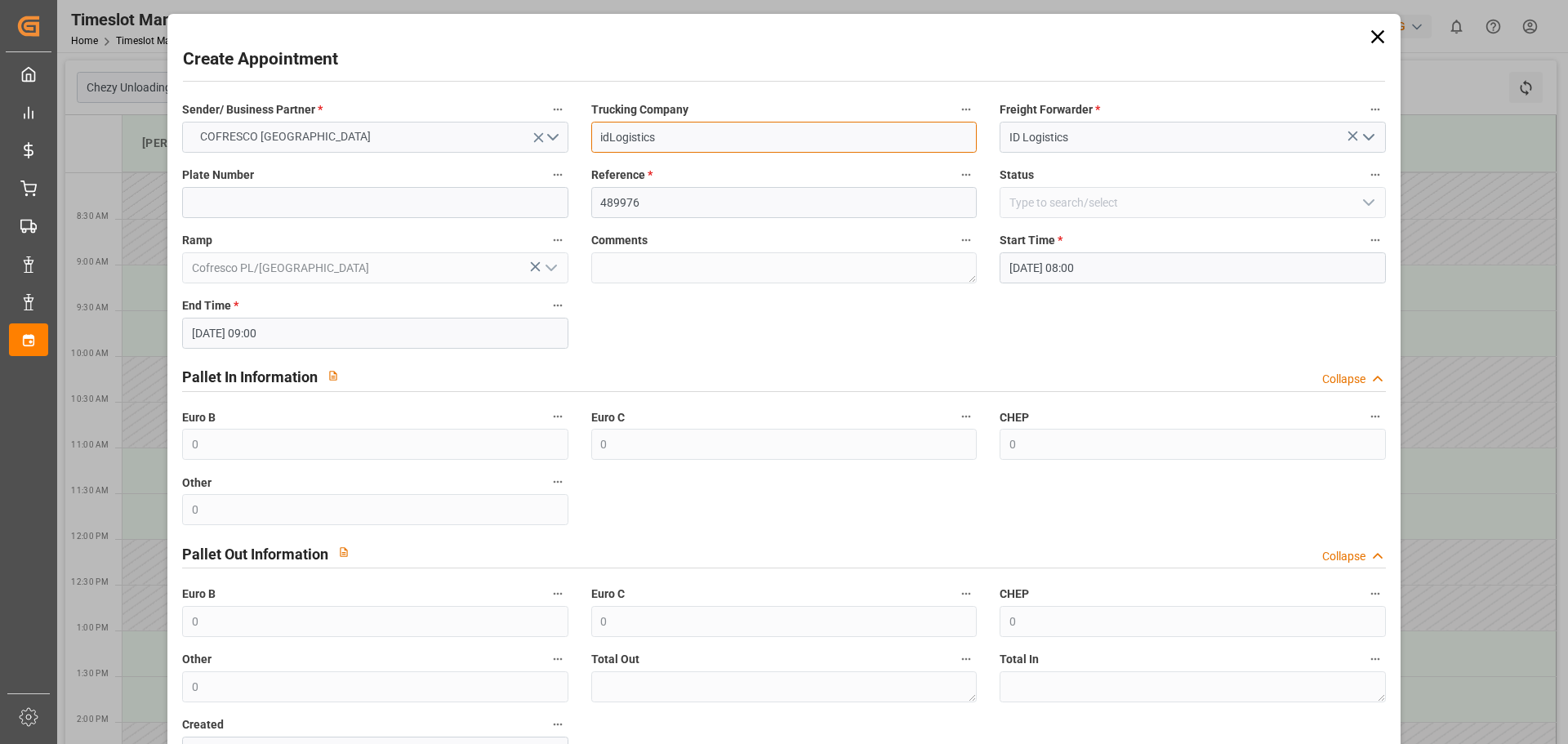
drag, startPoint x: 666, startPoint y: 139, endPoint x: 559, endPoint y: 142, distance: 107.0
click at [559, 142] on div "Sender/ Business Partner * COFRESCO POLAND Trucking Company idLogistics Freight…" at bounding box center [784, 433] width 1226 height 680
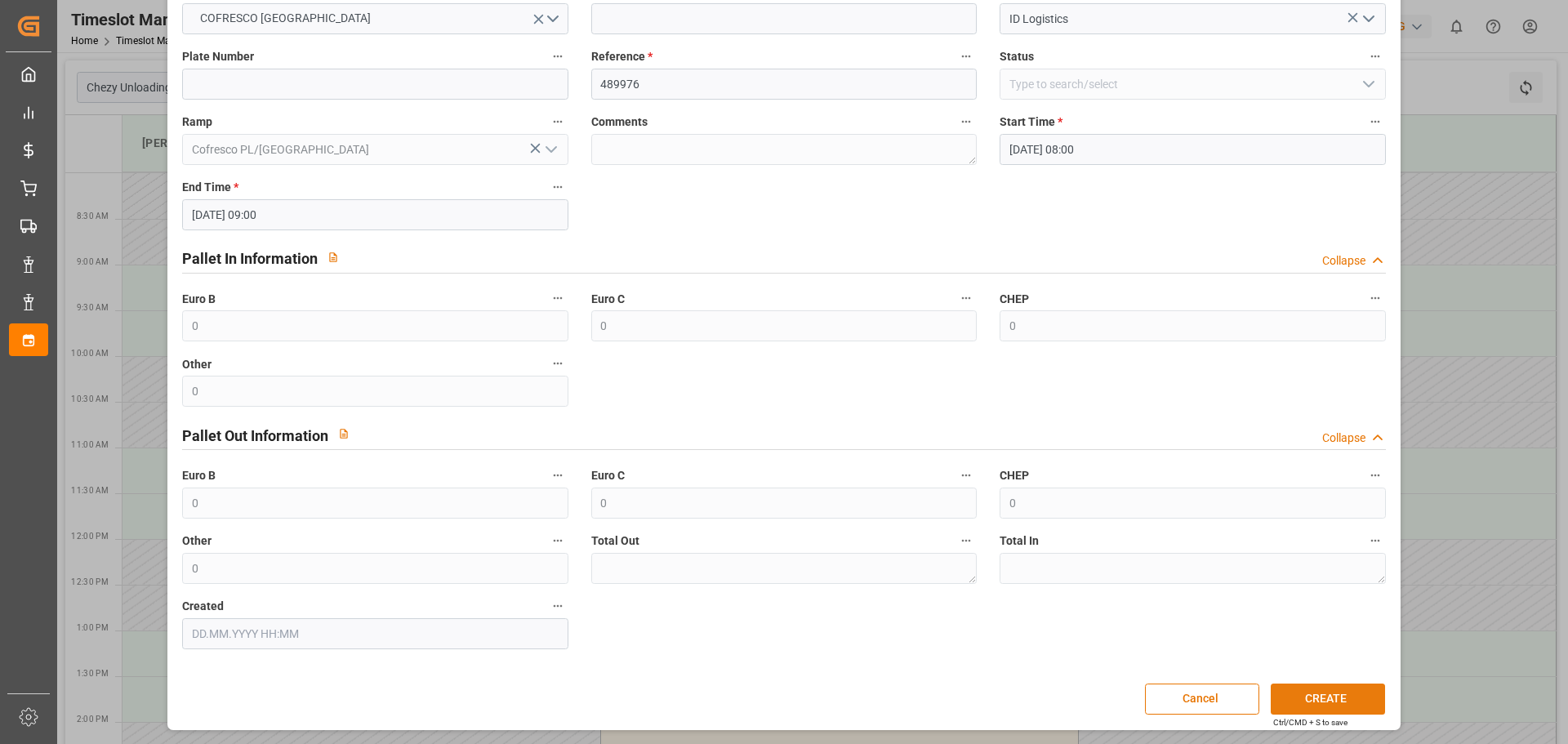
click at [1310, 702] on button "CREATE" at bounding box center [1327, 700] width 114 height 31
